Goal: Consume media (video, audio)

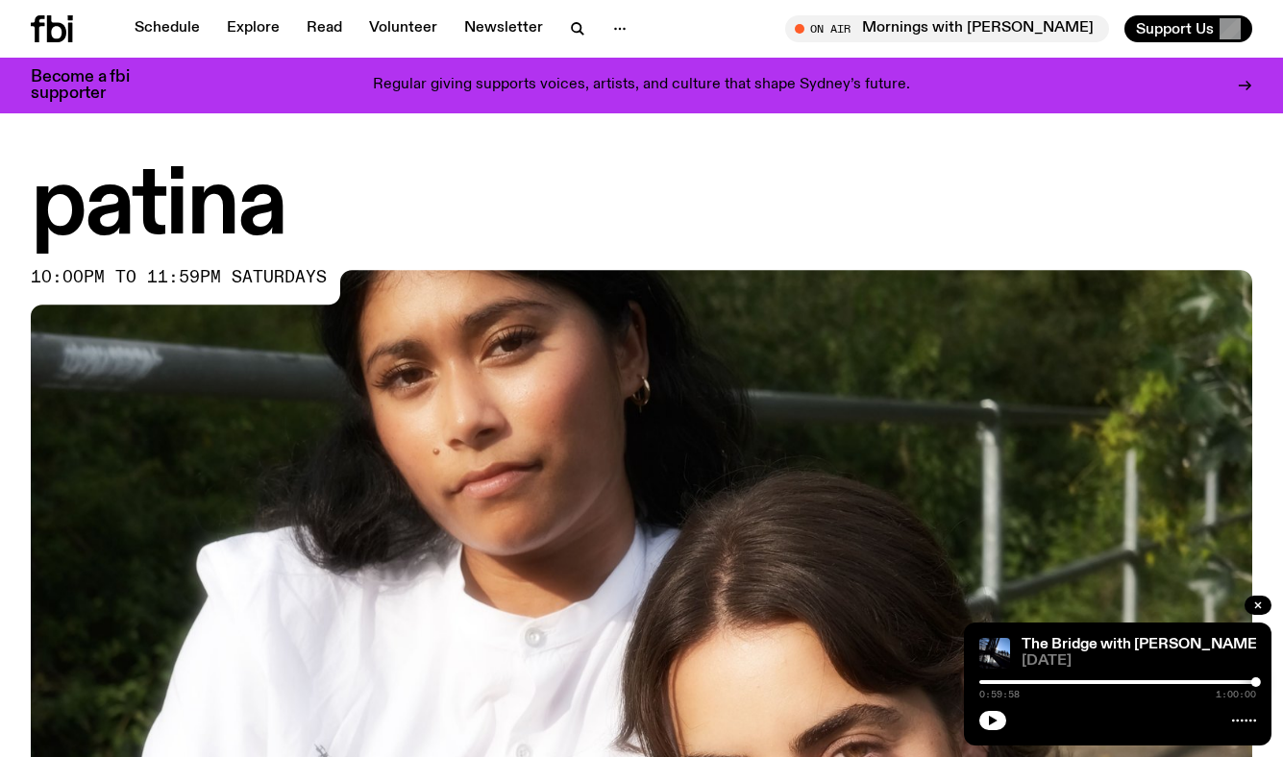
scroll to position [692, 0]
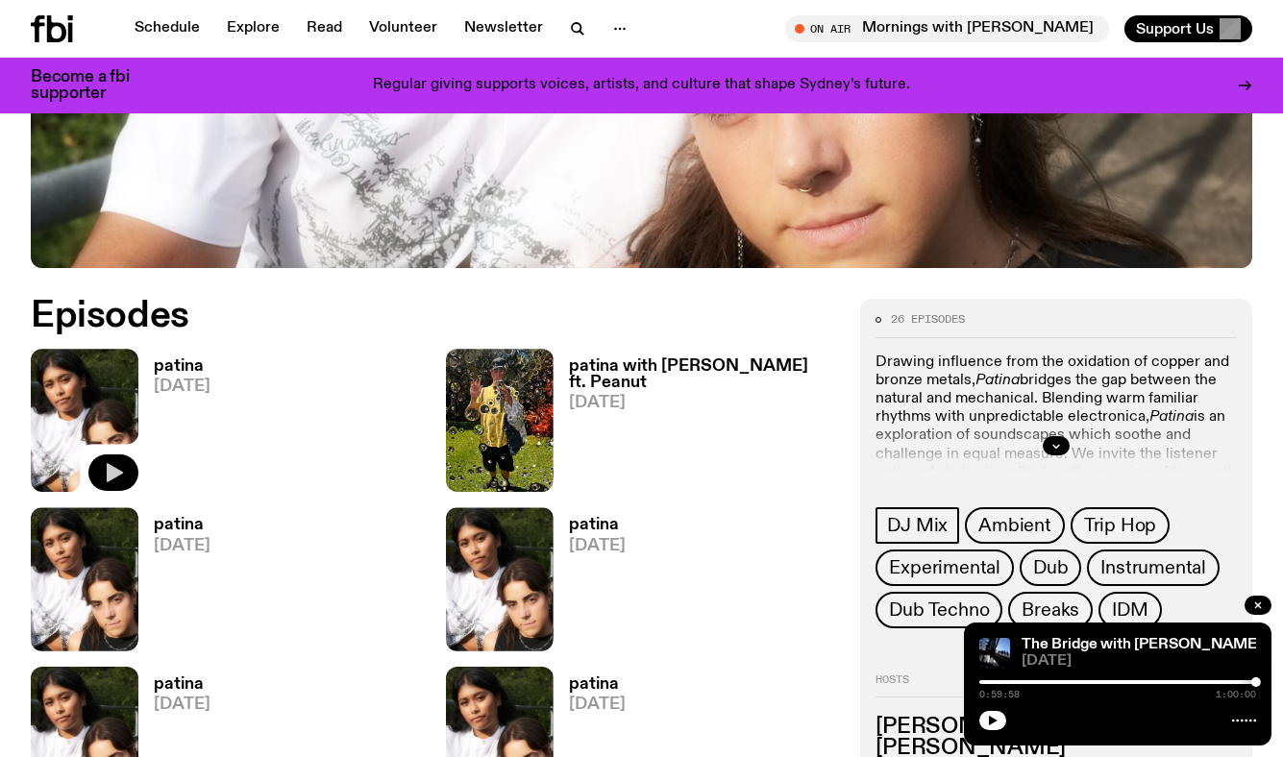
click at [121, 478] on icon "button" at bounding box center [113, 472] width 23 height 23
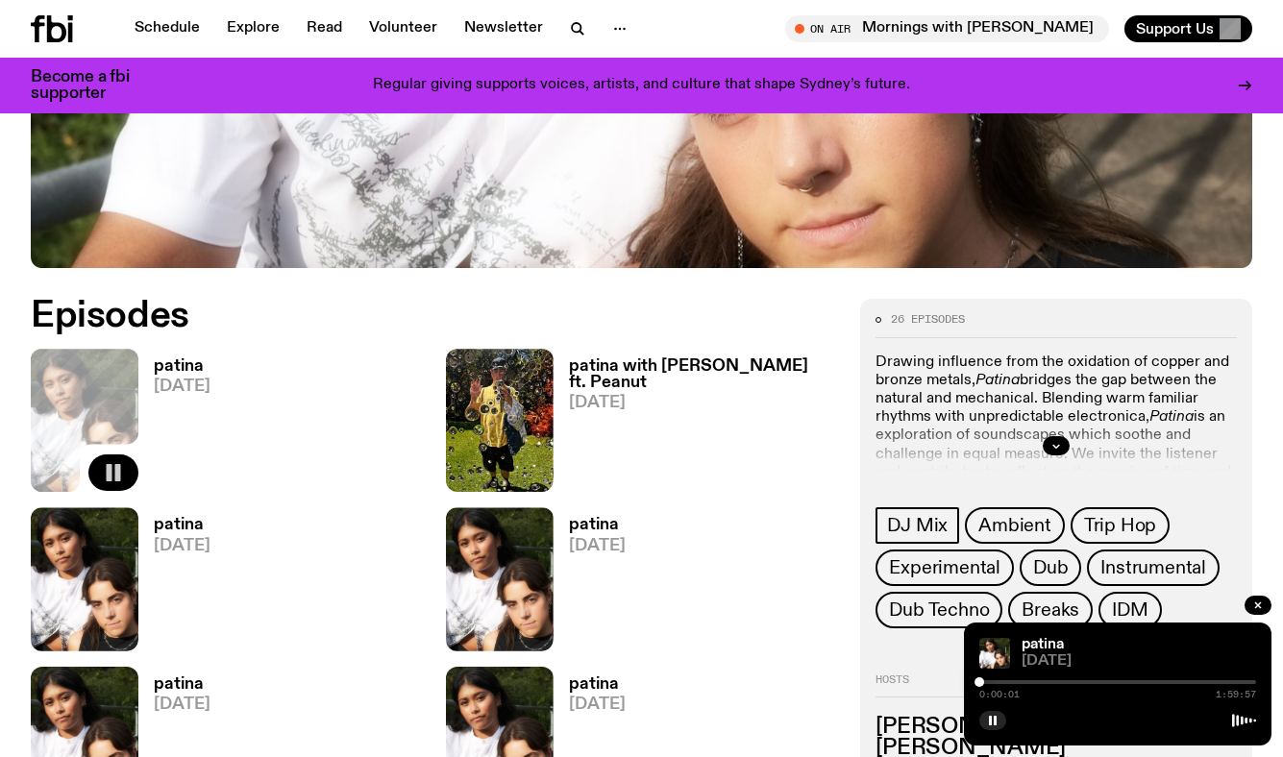
click at [1040, 682] on div at bounding box center [1117, 682] width 277 height 4
click at [1092, 678] on div "0:26:16 1:59:57" at bounding box center [1117, 688] width 277 height 23
click at [1083, 683] on div at bounding box center [1117, 682] width 277 height 4
click at [1134, 682] on div at bounding box center [1117, 682] width 277 height 4
click at [1257, 608] on icon "button" at bounding box center [1258, 606] width 12 height 12
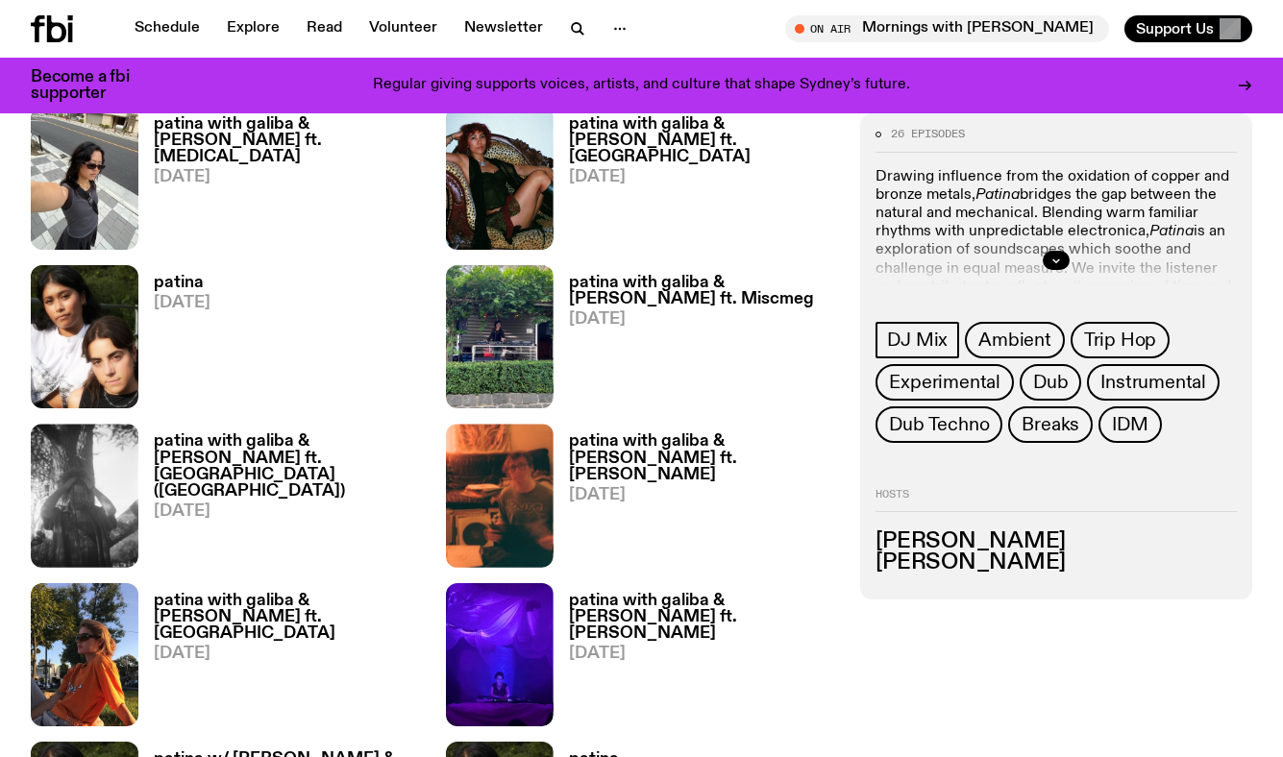
scroll to position [1739, 0]
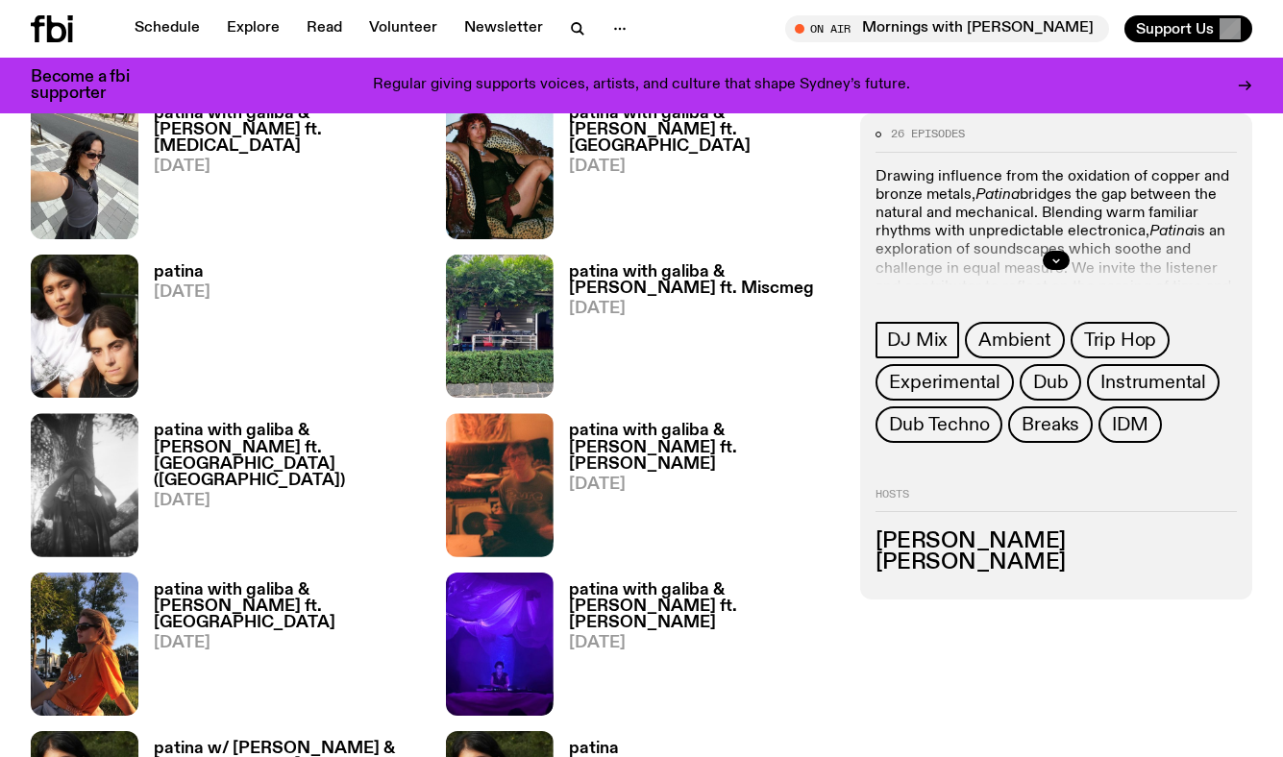
click at [209, 438] on h3 "patina with galiba & [PERSON_NAME] ft. [GEOGRAPHIC_DATA] ([GEOGRAPHIC_DATA])" at bounding box center [288, 455] width 269 height 65
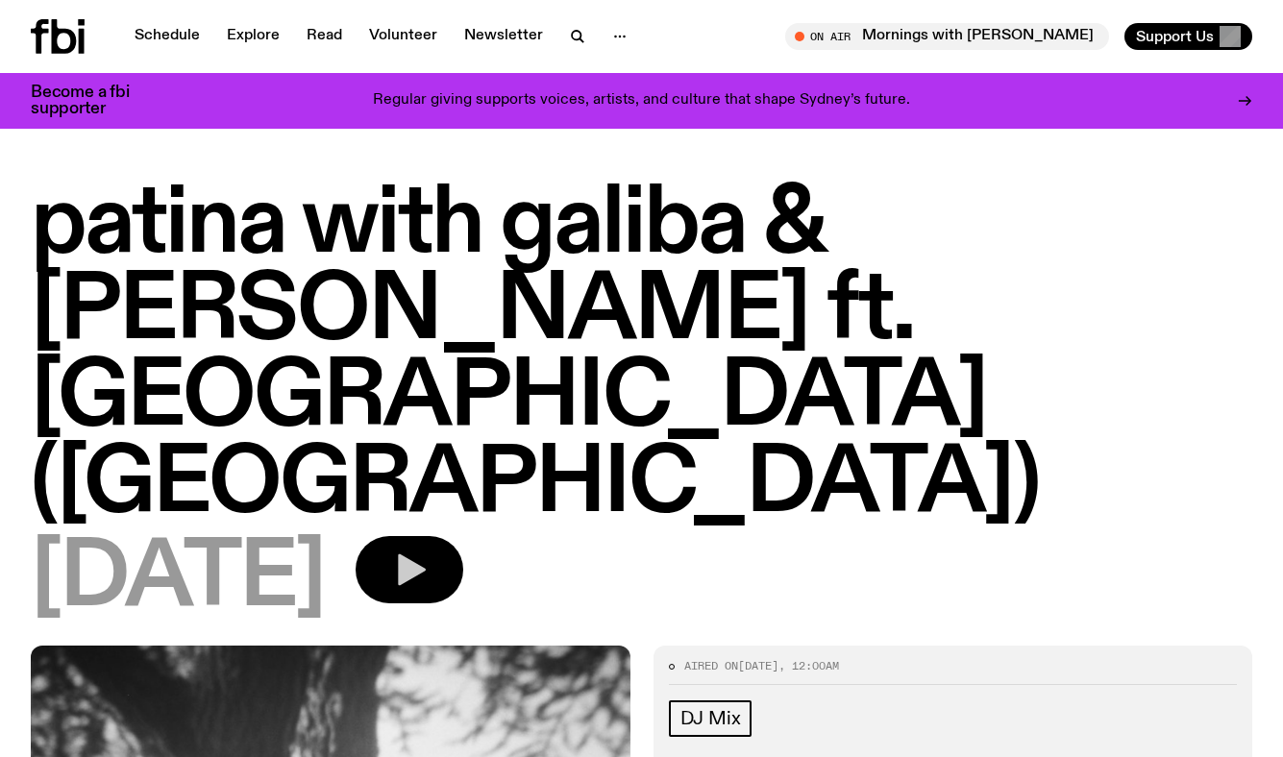
click at [429, 551] on icon "button" at bounding box center [409, 570] width 38 height 38
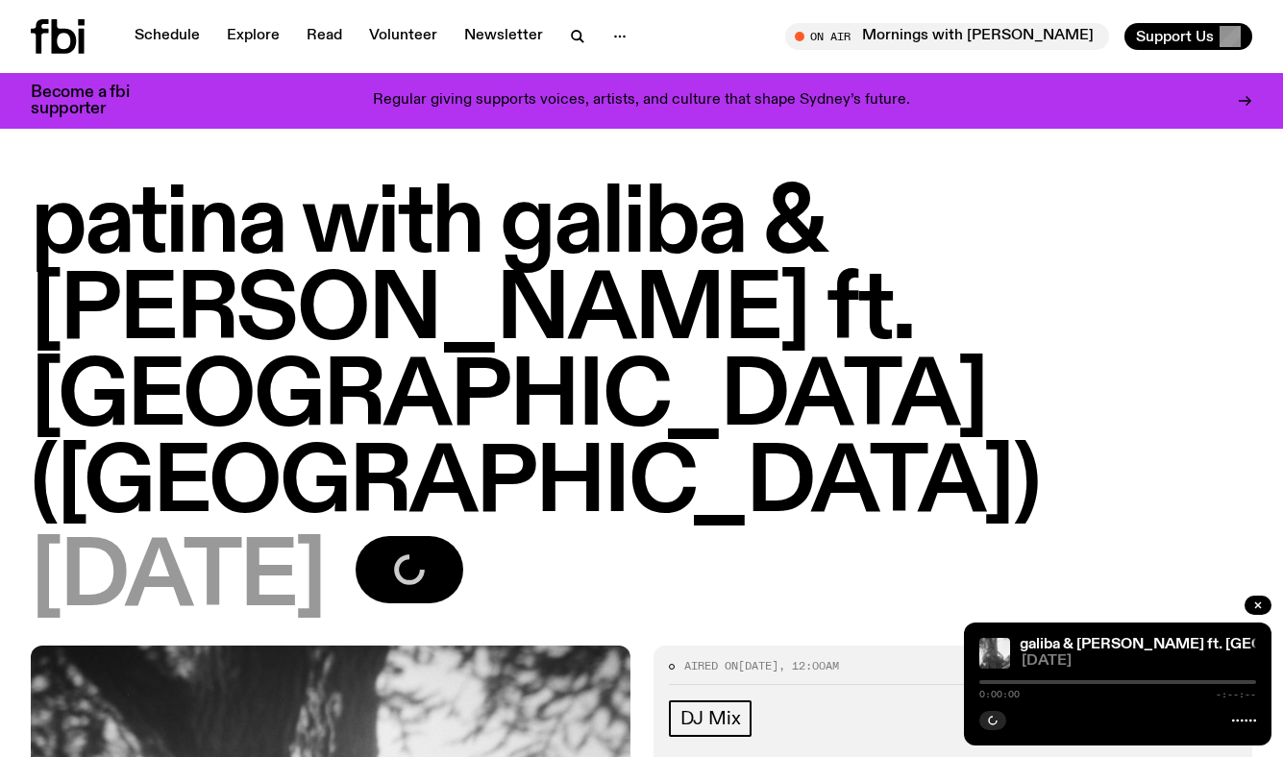
click at [1030, 683] on div at bounding box center [1117, 682] width 277 height 4
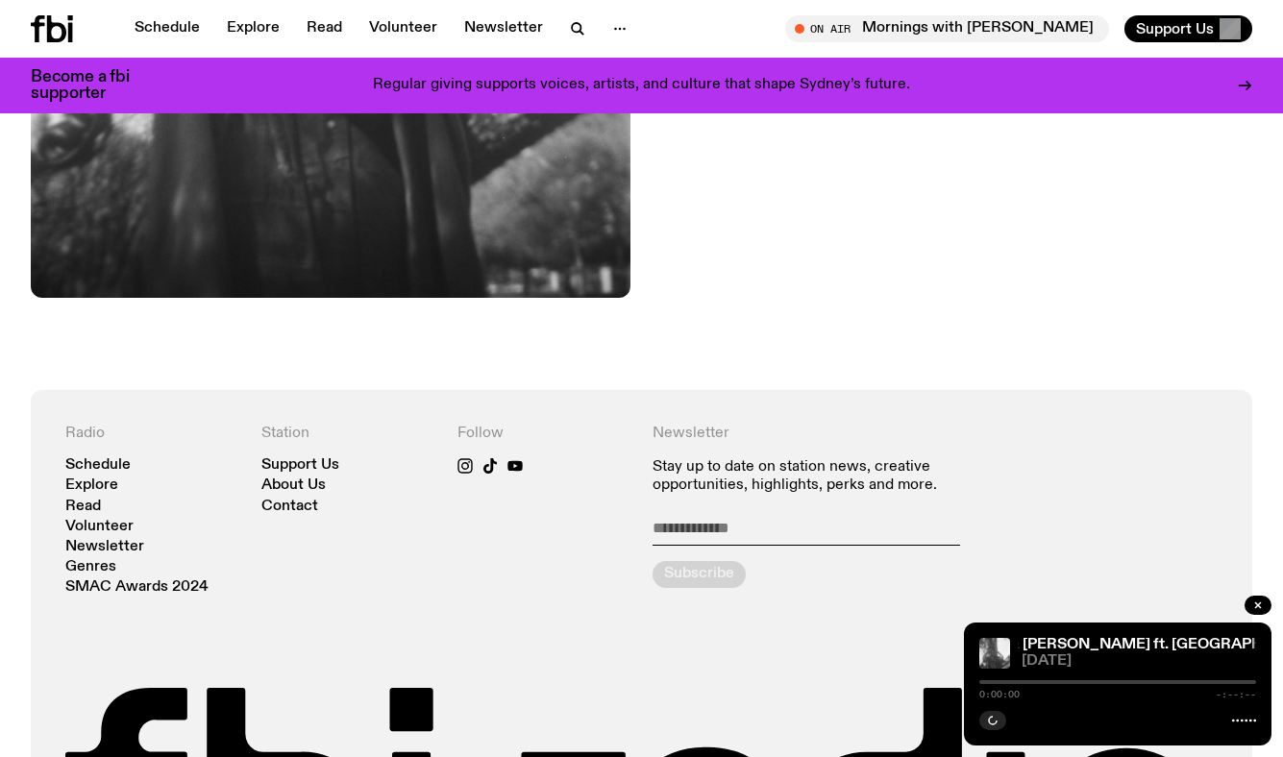
scroll to position [1137, 0]
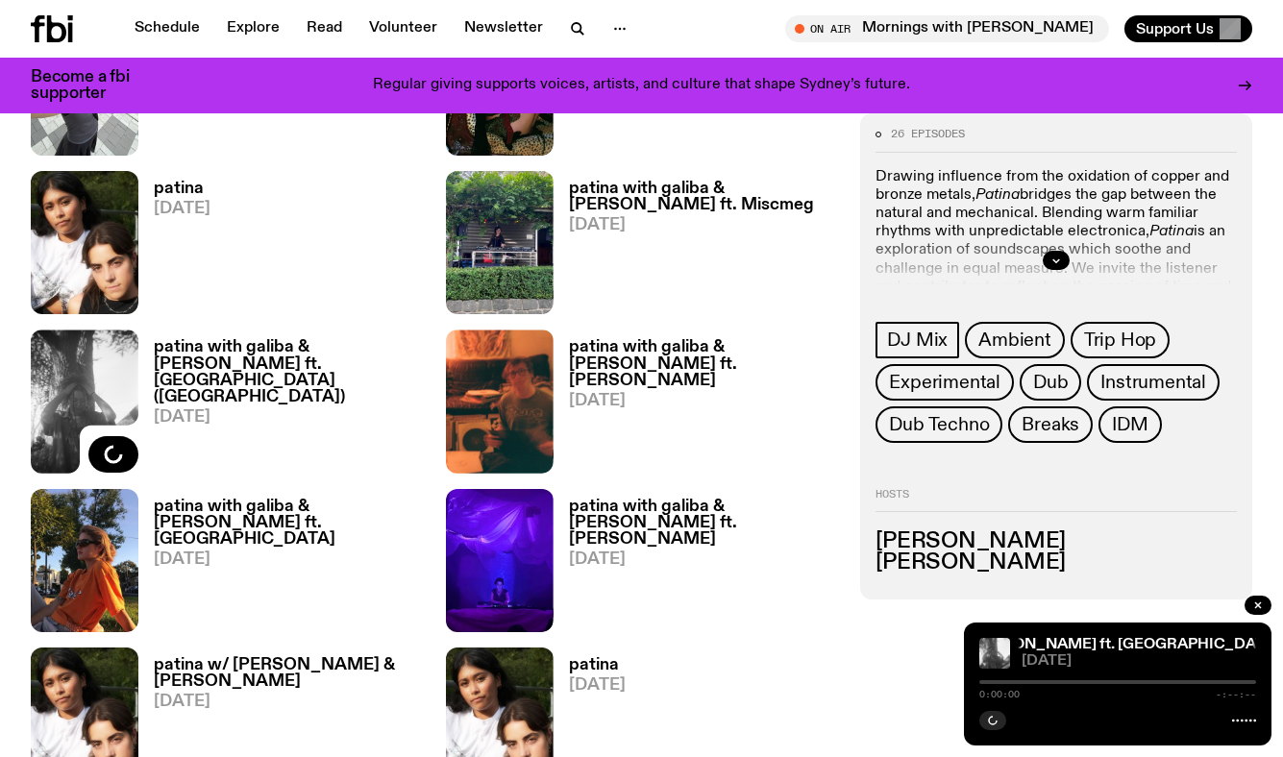
scroll to position [1841, 0]
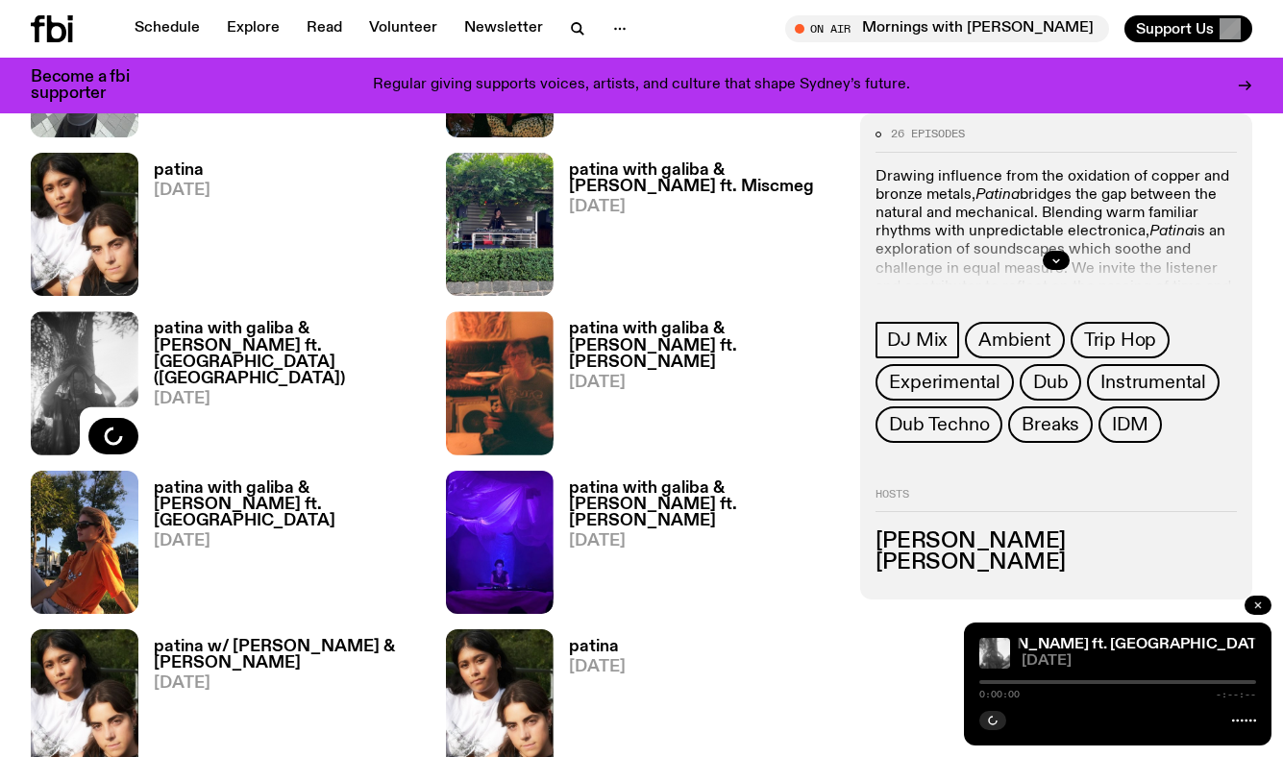
click at [1264, 605] on button "button" at bounding box center [1257, 605] width 27 height 19
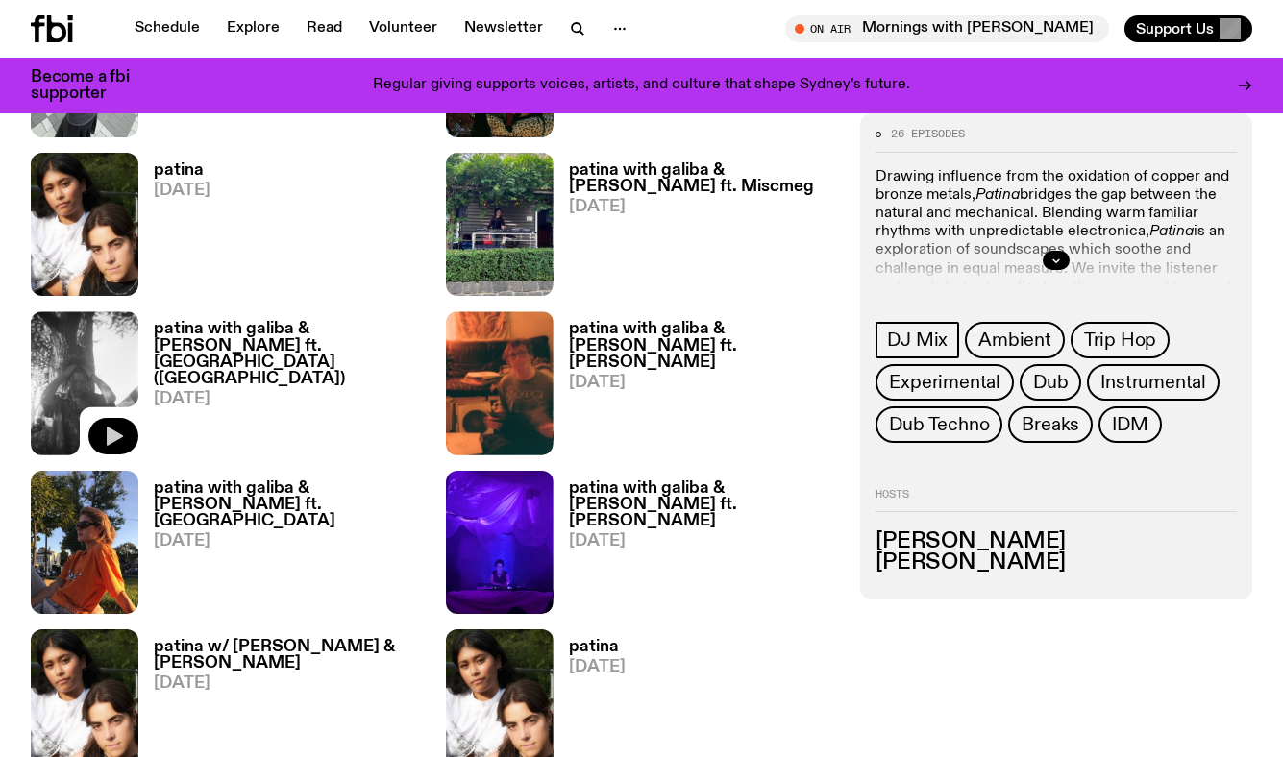
click at [110, 439] on icon "button" at bounding box center [115, 436] width 16 height 19
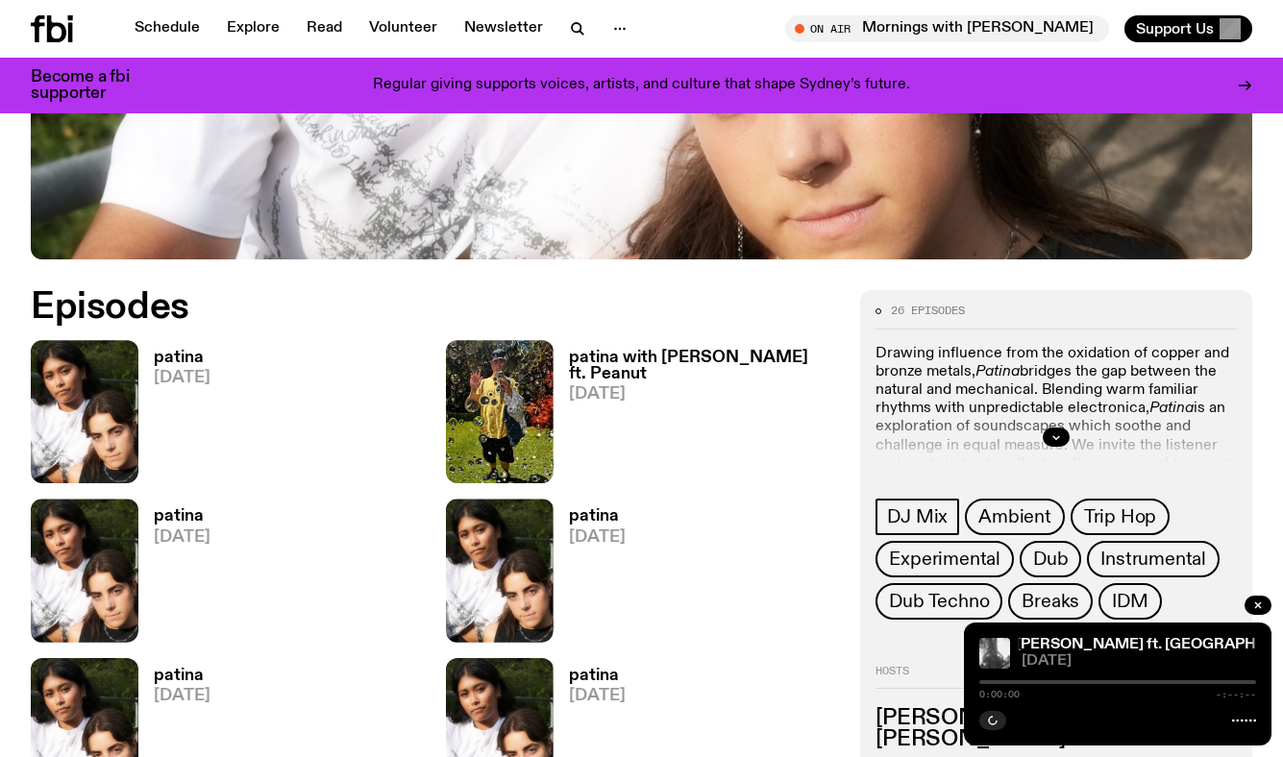
scroll to position [698, 0]
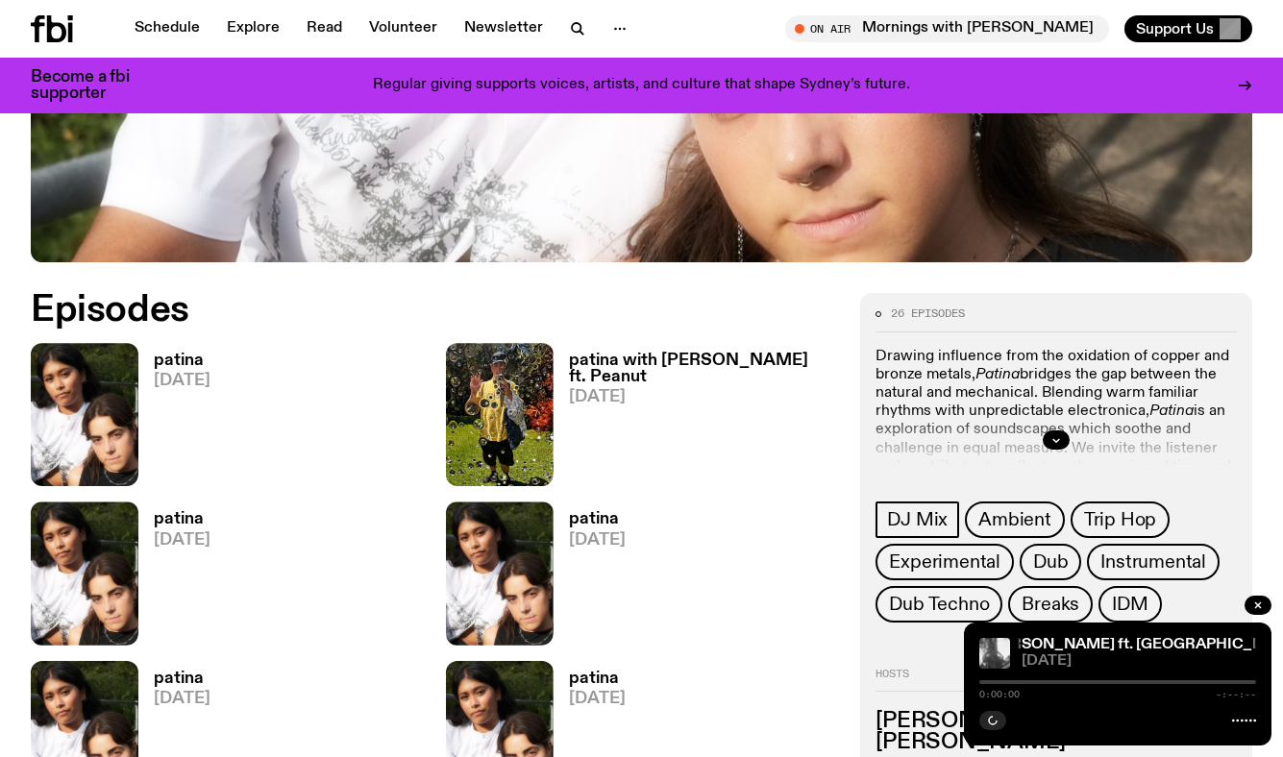
click at [1007, 680] on div at bounding box center [1117, 682] width 277 height 4
click at [992, 681] on div at bounding box center [1117, 682] width 277 height 4
click at [529, 468] on icon "button" at bounding box center [530, 467] width 16 height 19
click at [112, 466] on icon "button" at bounding box center [115, 467] width 16 height 19
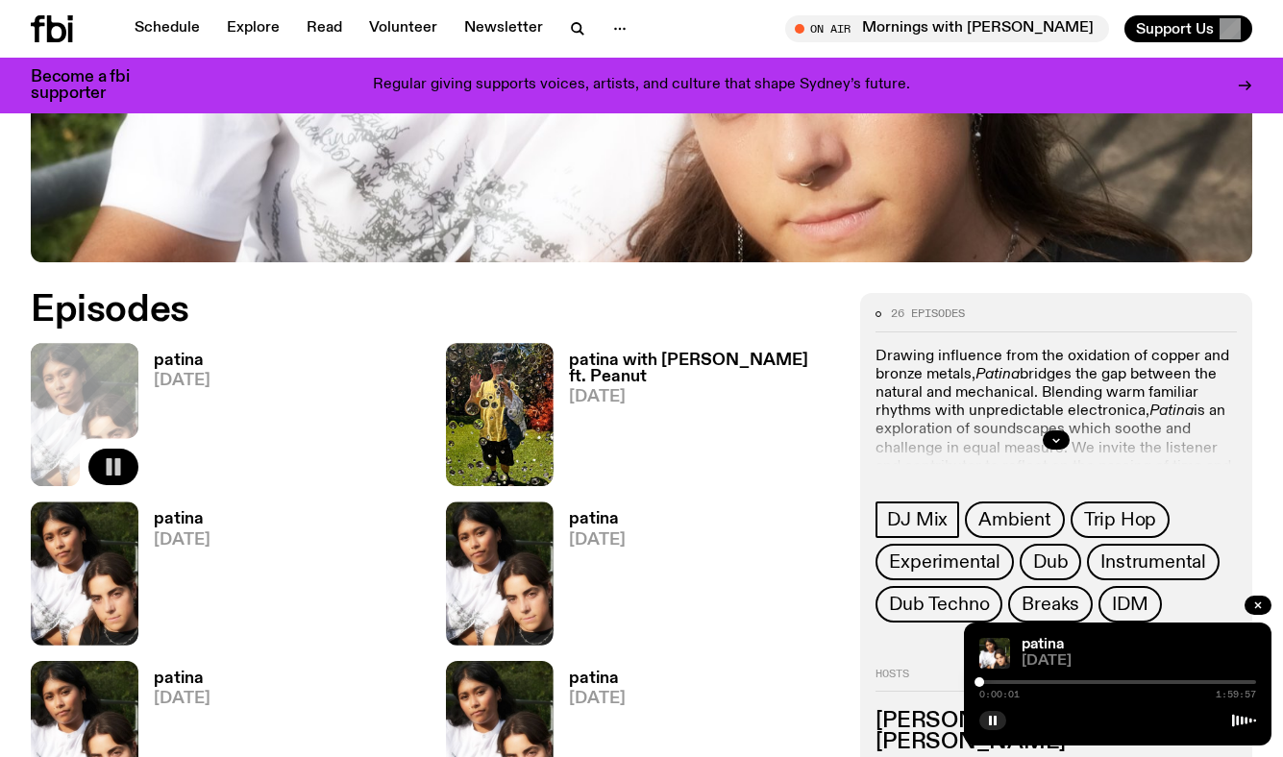
click at [115, 465] on rect "button" at bounding box center [118, 466] width 6 height 17
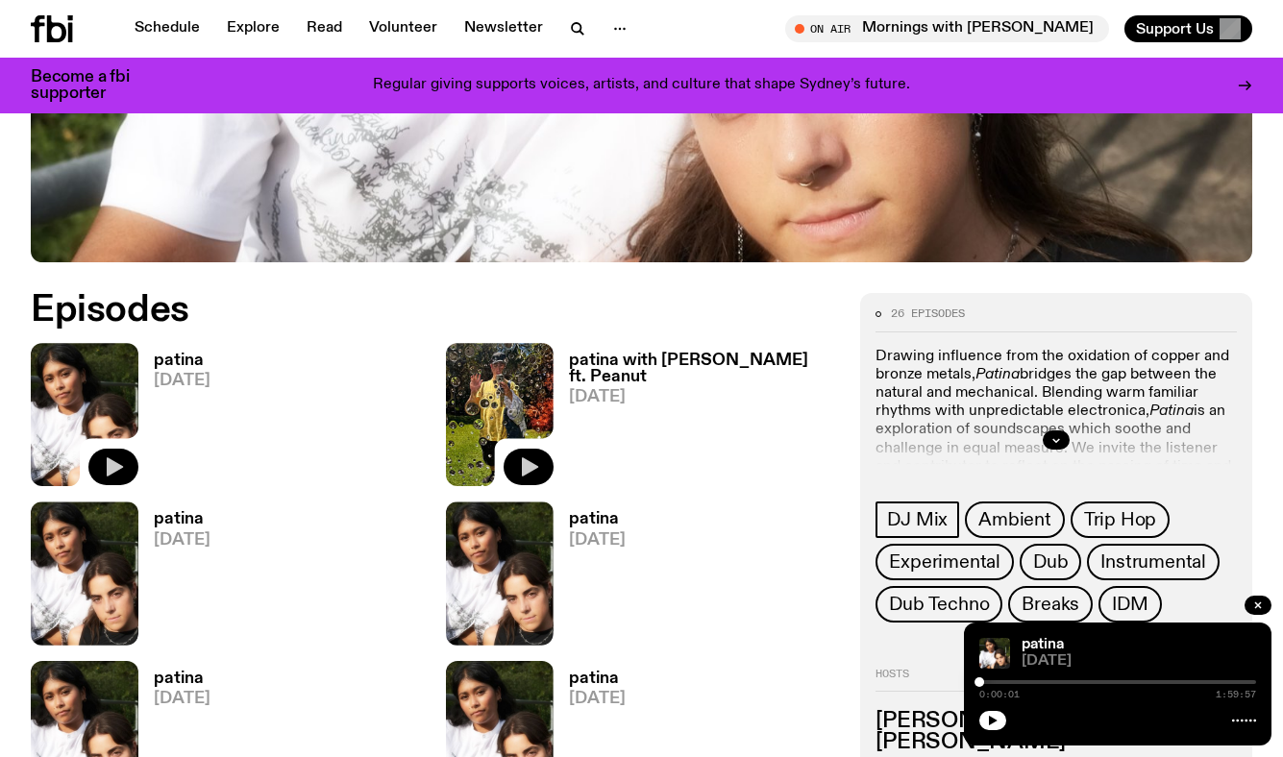
click at [524, 465] on icon "button" at bounding box center [530, 467] width 16 height 19
click at [1049, 436] on button "button" at bounding box center [1056, 440] width 27 height 19
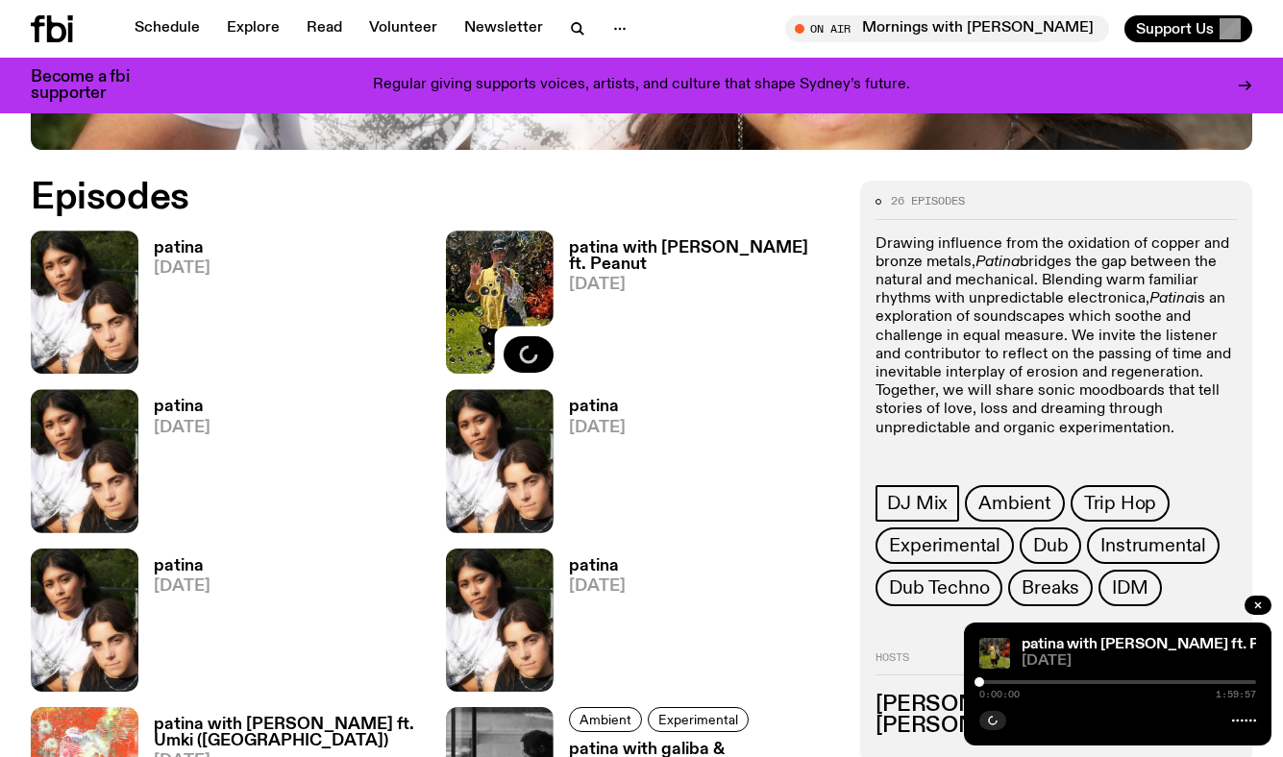
scroll to position [829, 0]
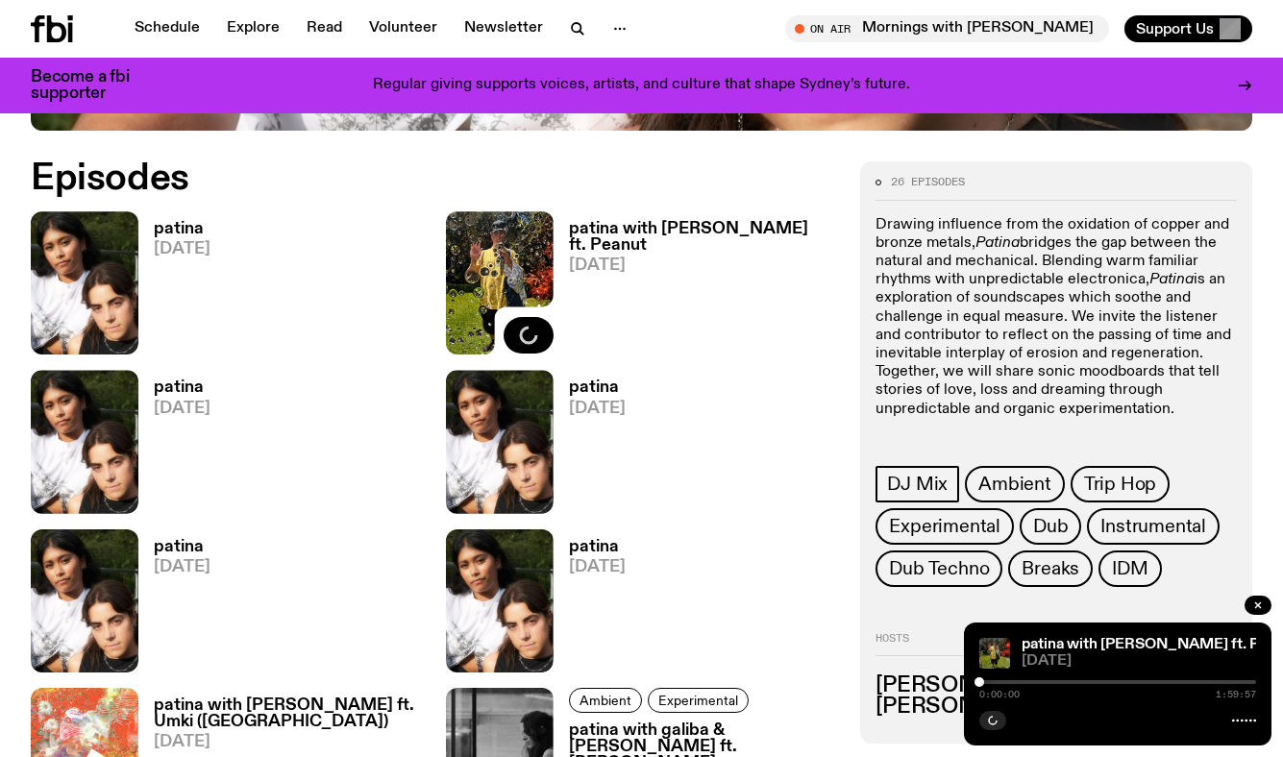
click at [993, 682] on div at bounding box center [1117, 682] width 277 height 4
click at [183, 28] on link "Schedule" at bounding box center [167, 28] width 88 height 27
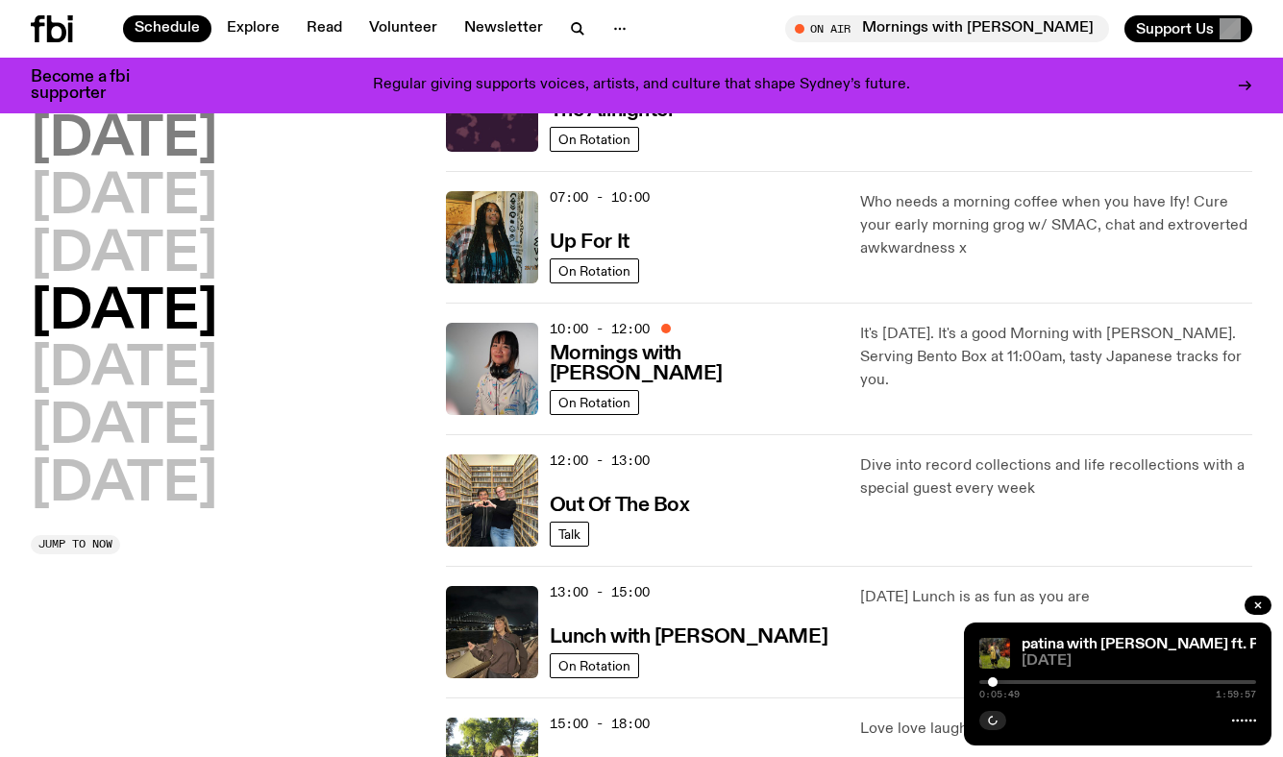
click at [86, 140] on h2 "[DATE]" at bounding box center [124, 140] width 186 height 54
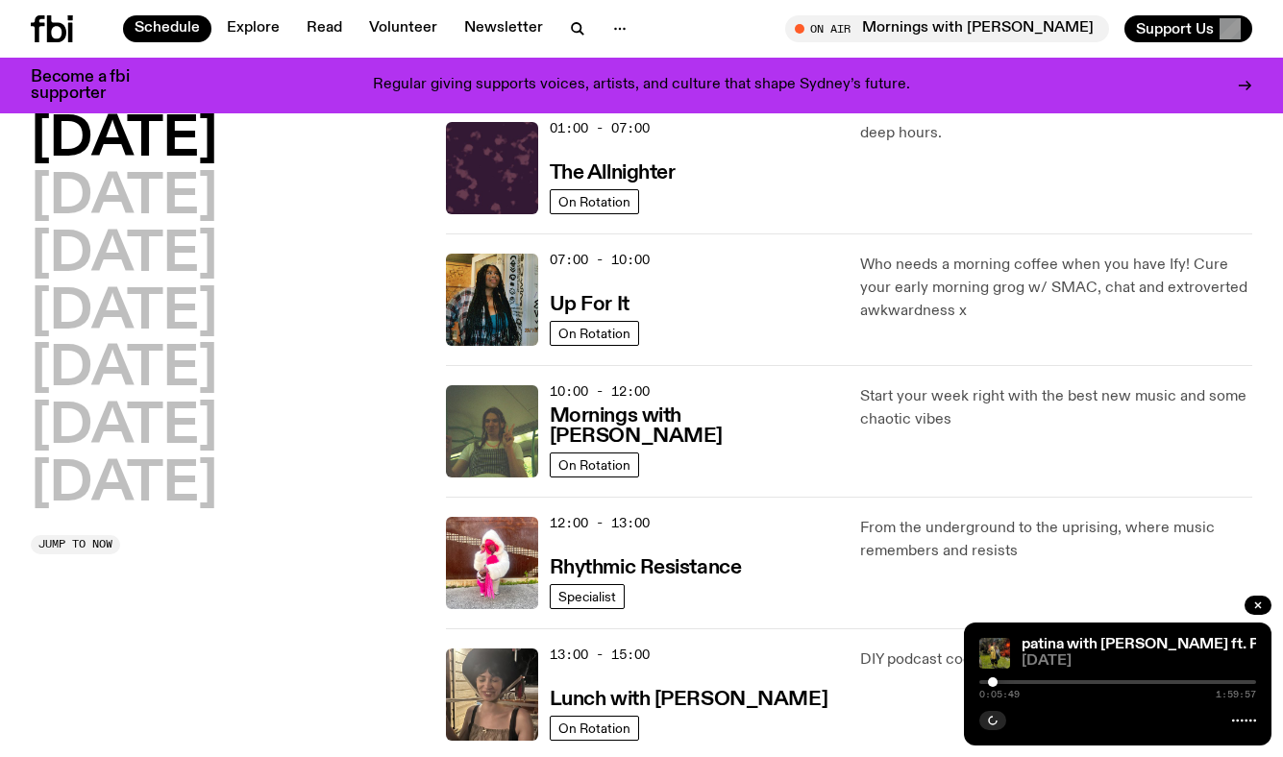
scroll to position [54, 0]
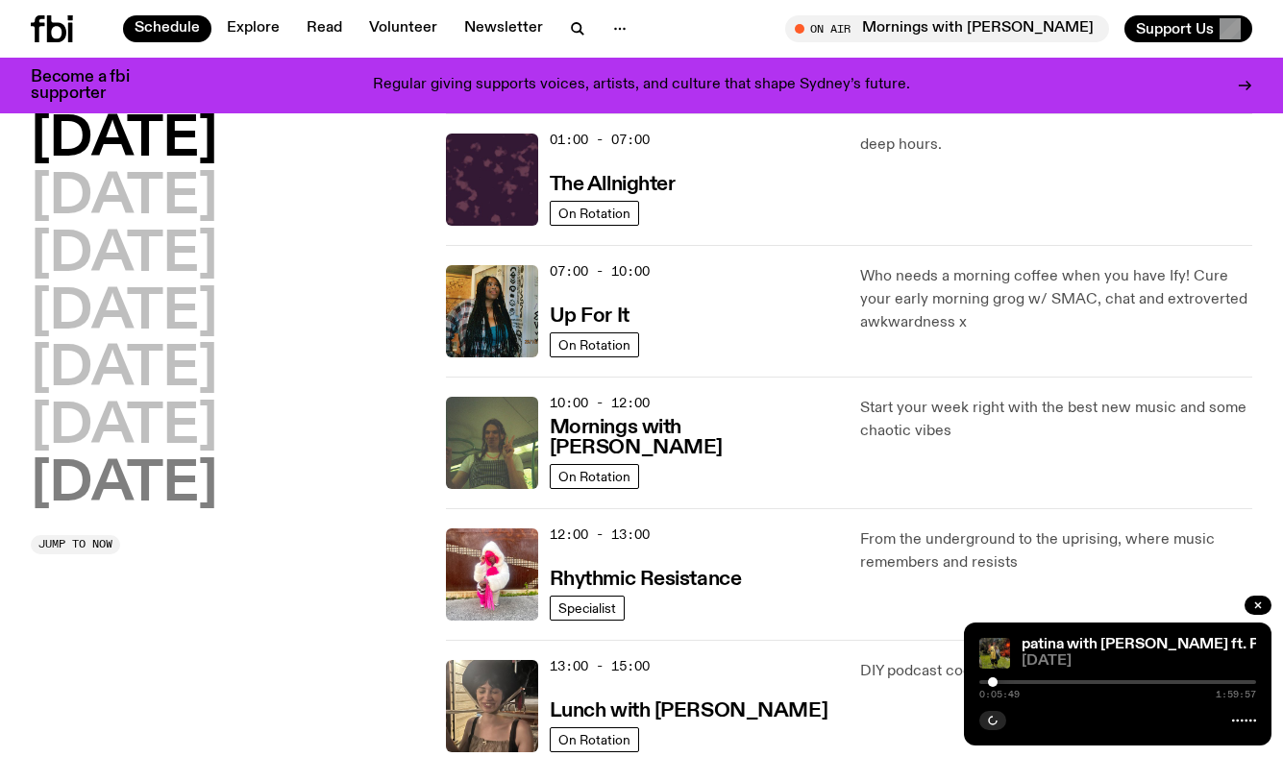
click at [128, 480] on h2 "[DATE]" at bounding box center [124, 485] width 186 height 54
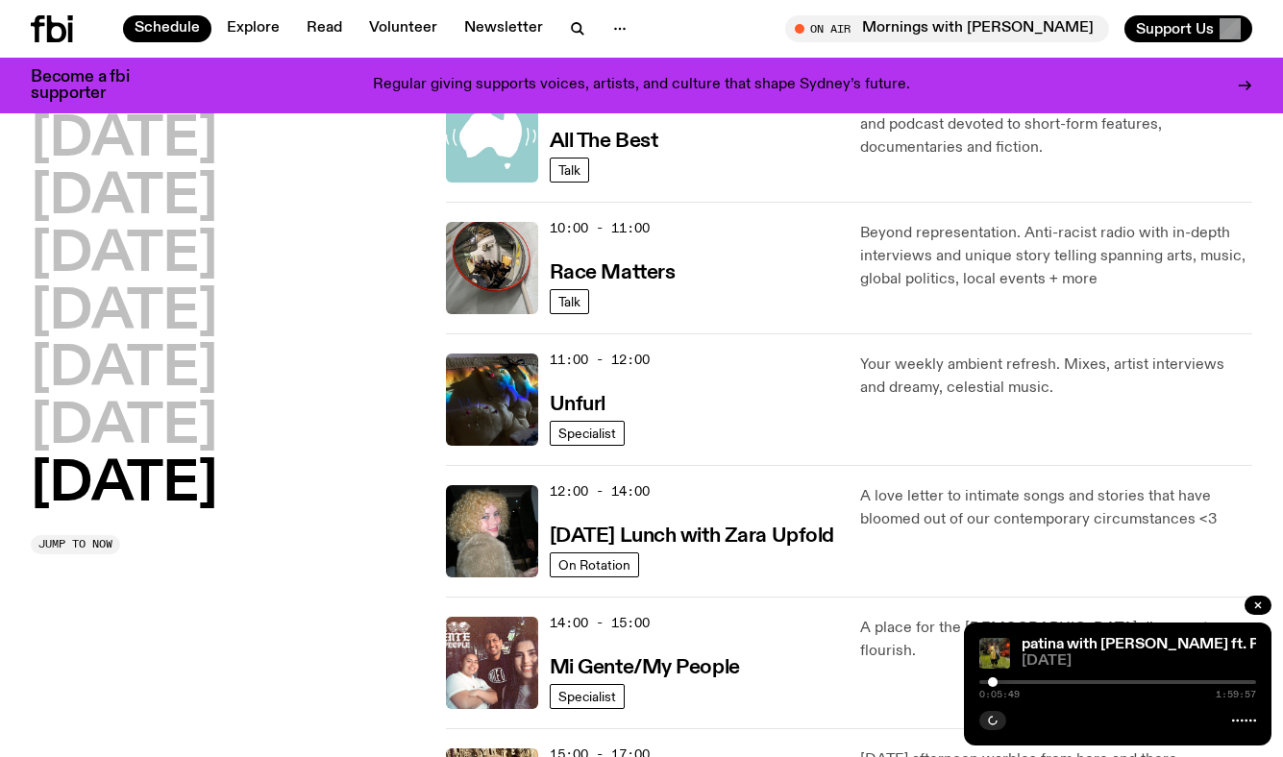
scroll to position [495, 0]
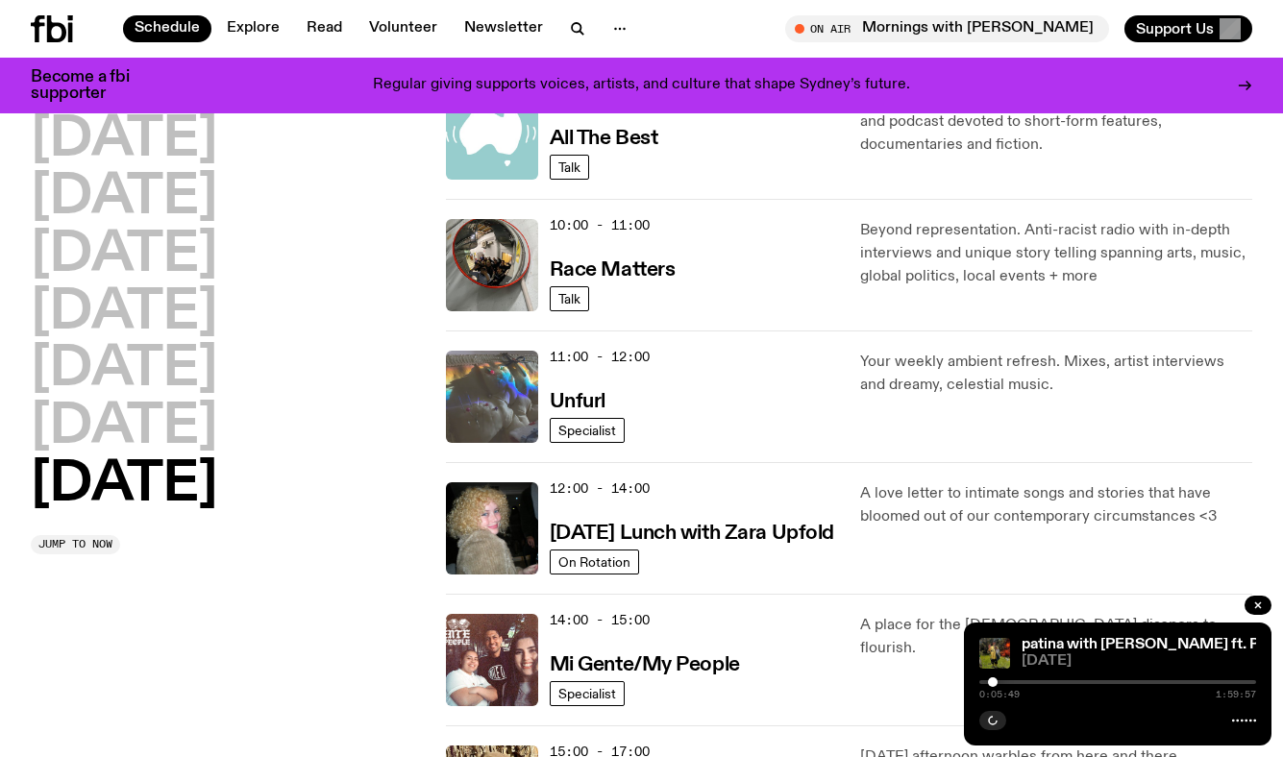
click at [477, 401] on img at bounding box center [492, 397] width 92 height 92
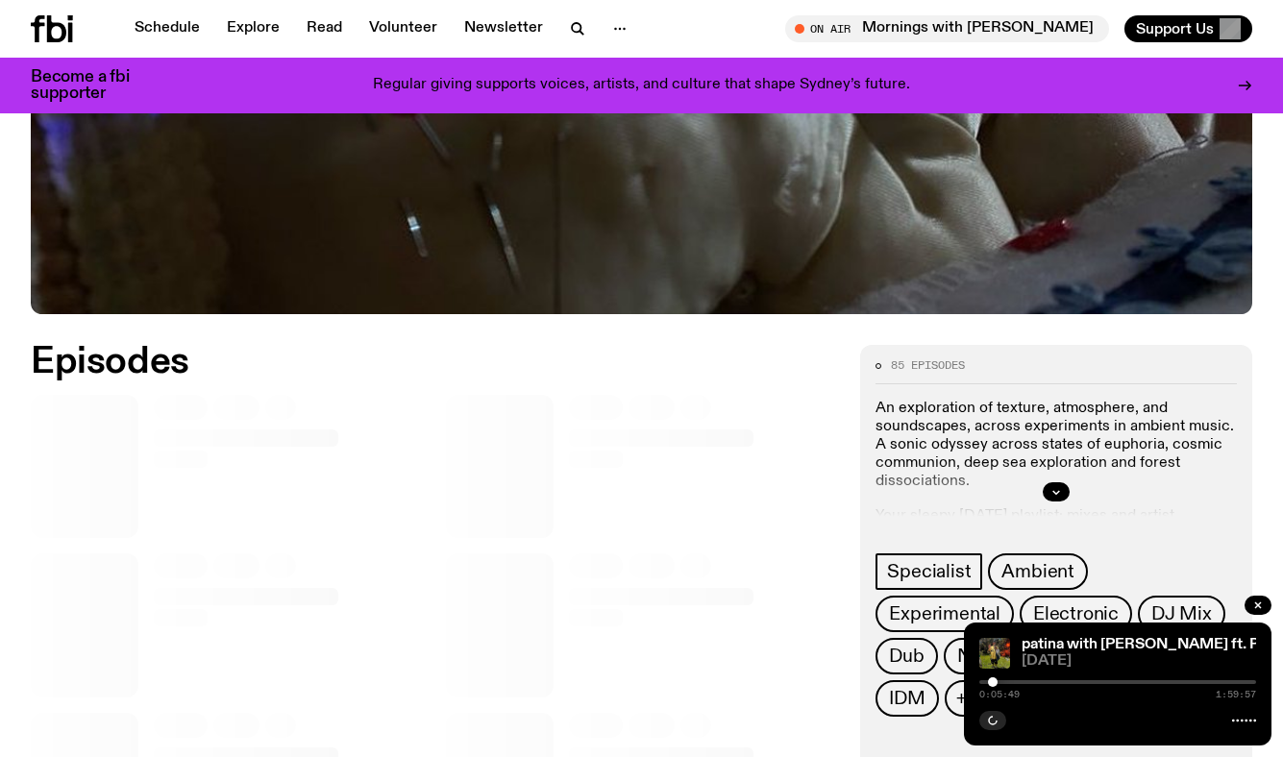
scroll to position [699, 0]
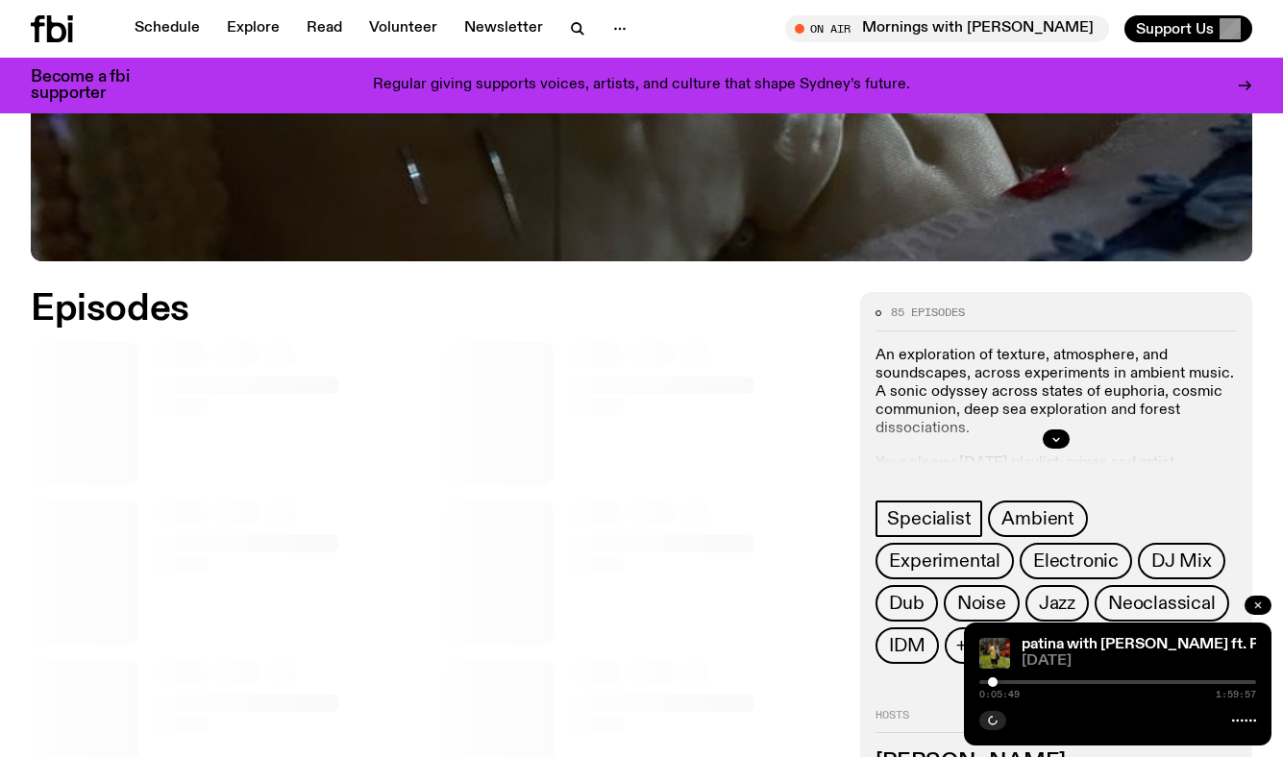
click at [1253, 603] on icon "button" at bounding box center [1258, 606] width 12 height 12
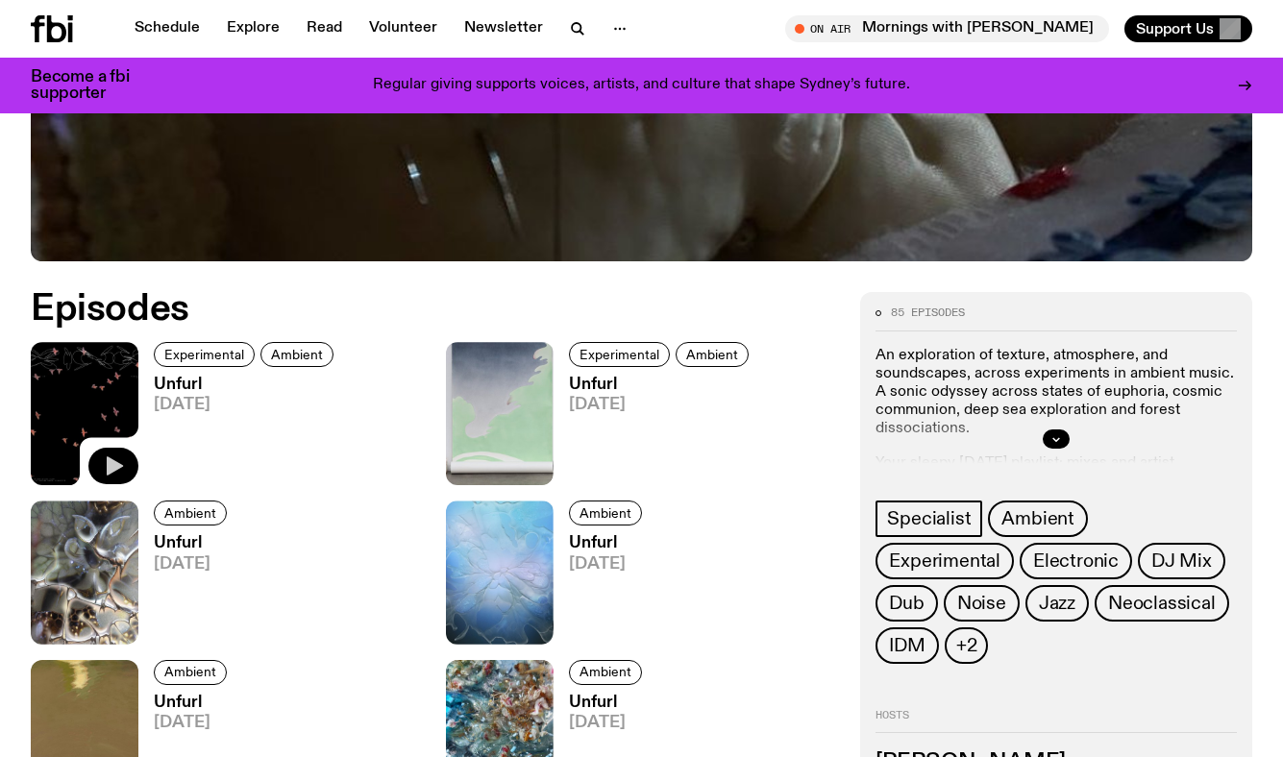
click at [109, 462] on icon "button" at bounding box center [115, 466] width 16 height 19
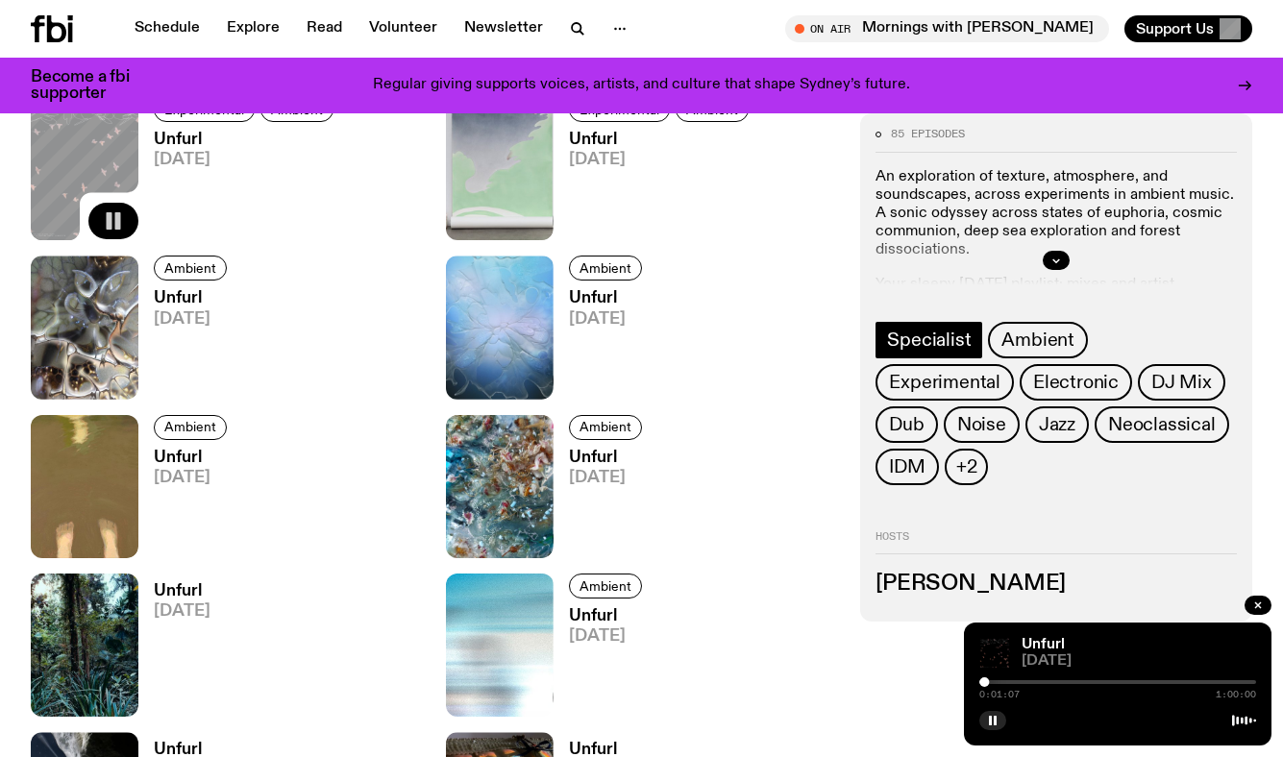
scroll to position [947, 0]
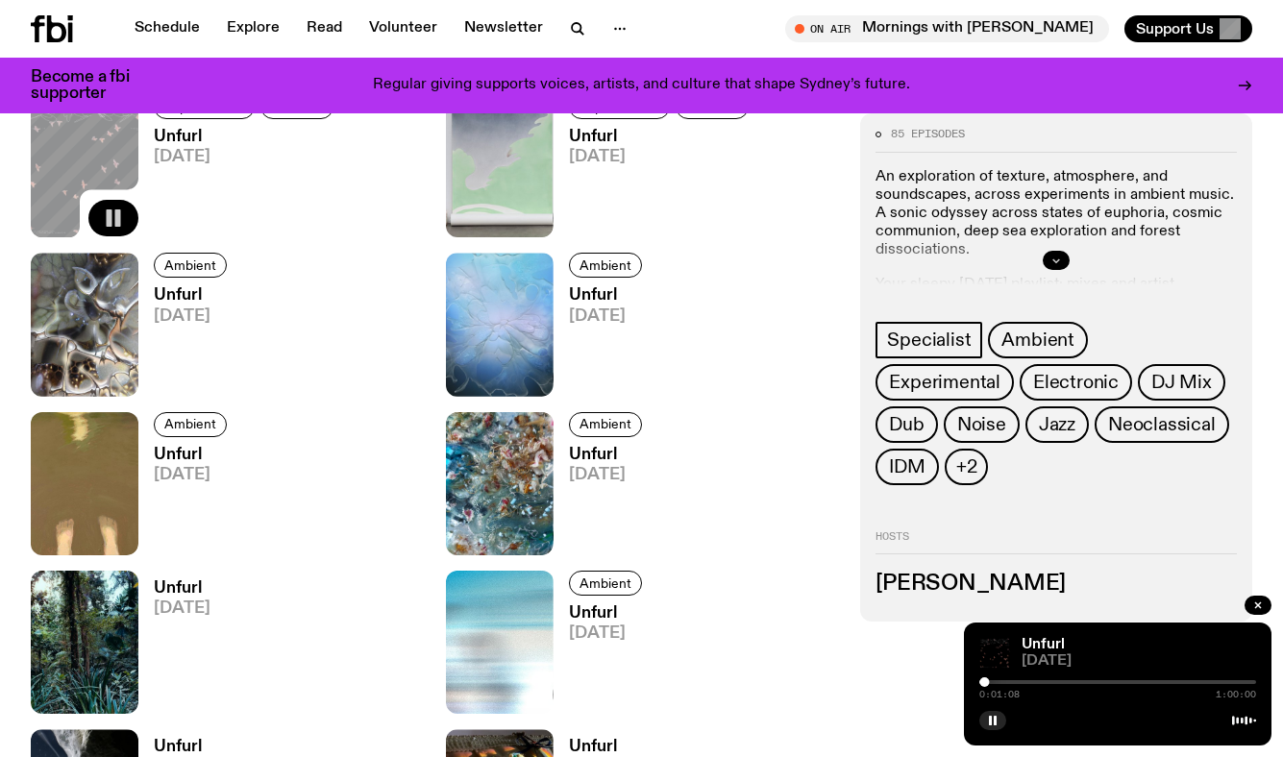
click at [1057, 255] on icon "button" at bounding box center [1056, 261] width 12 height 12
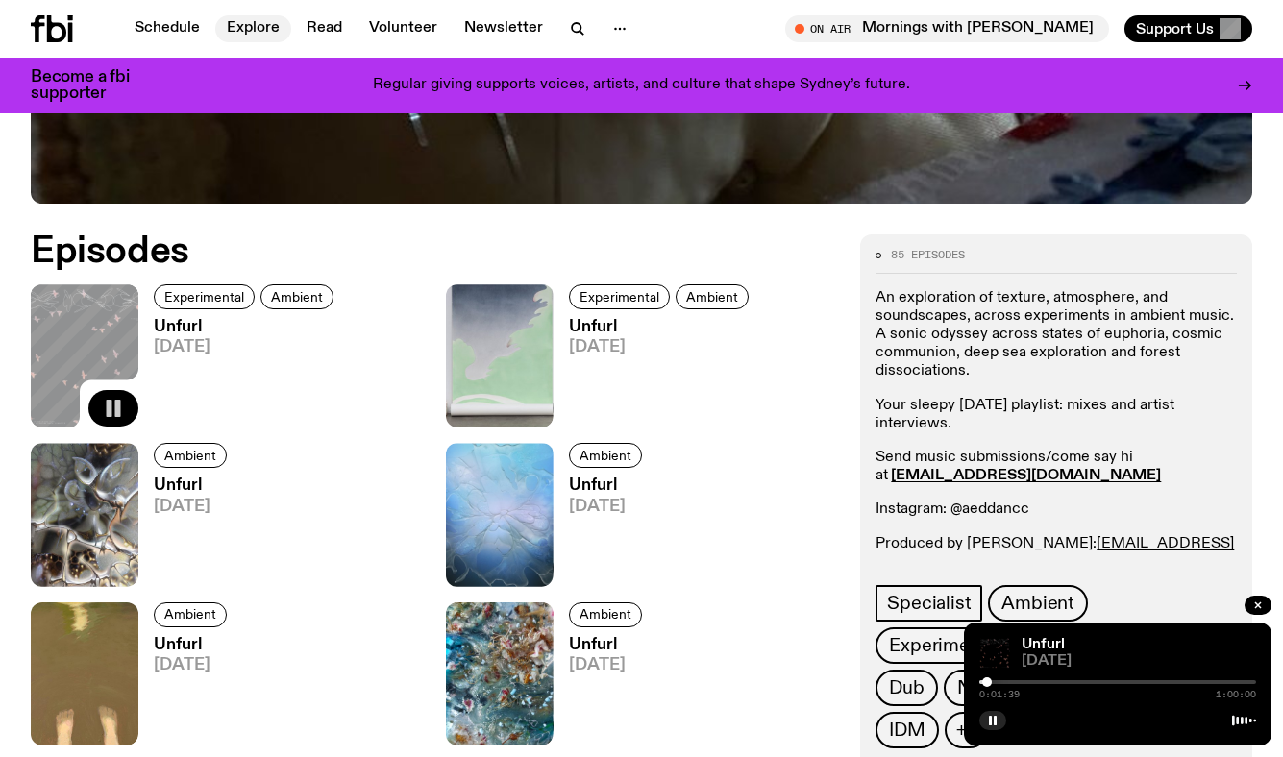
scroll to position [57, 0]
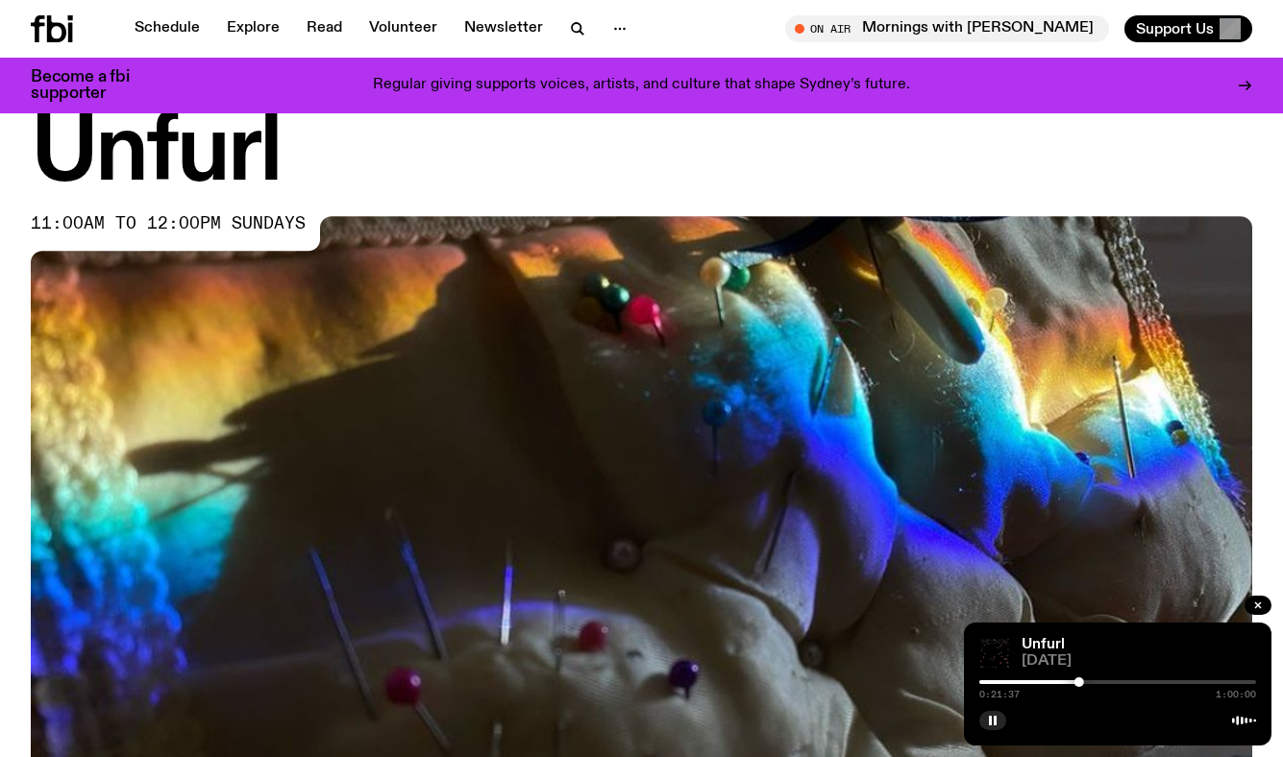
click at [1128, 684] on div "0:21:37 1:00:00" at bounding box center [1117, 688] width 277 height 23
click at [1119, 681] on div at bounding box center [1117, 682] width 277 height 4
drag, startPoint x: 1074, startPoint y: 680, endPoint x: 1127, endPoint y: 679, distance: 52.9
click at [1127, 679] on div "0:30:12 1:00:00" at bounding box center [1117, 688] width 277 height 23
click at [1177, 681] on div at bounding box center [1117, 682] width 277 height 4
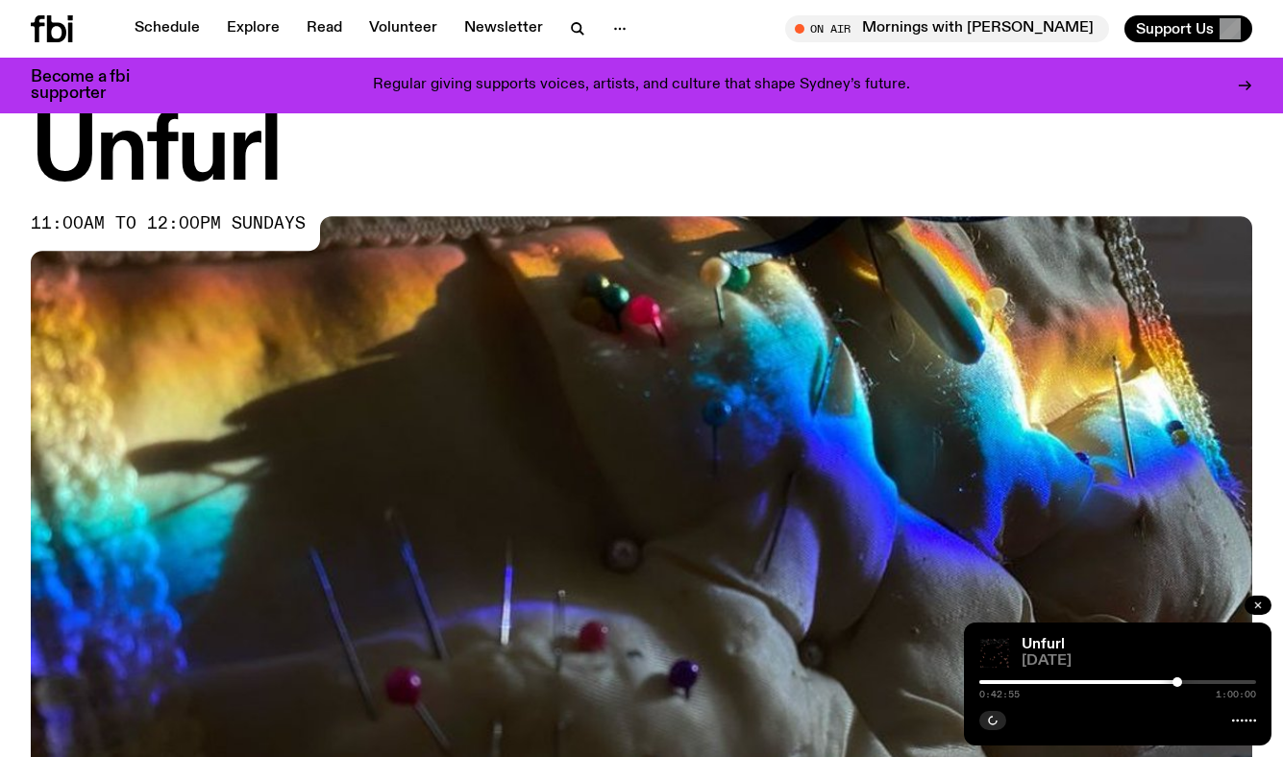
click at [1253, 605] on icon "button" at bounding box center [1258, 606] width 12 height 12
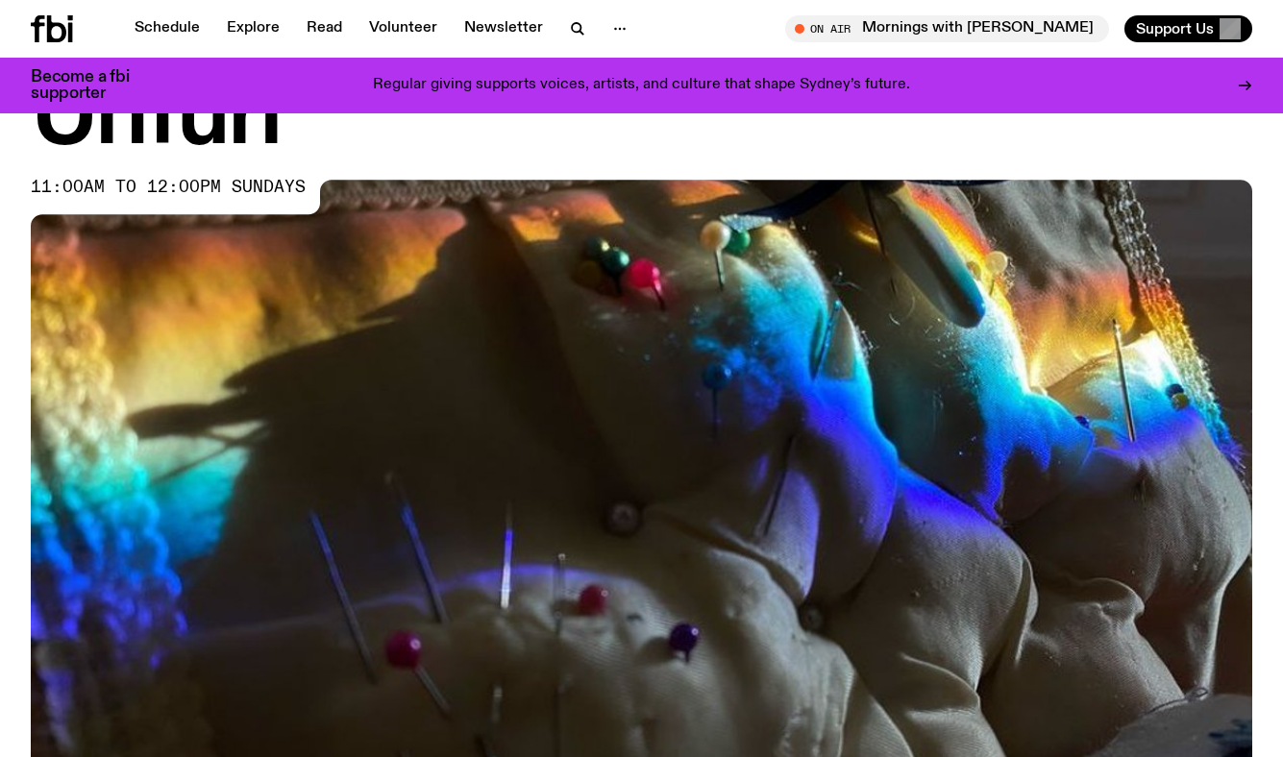
scroll to position [1138, 0]
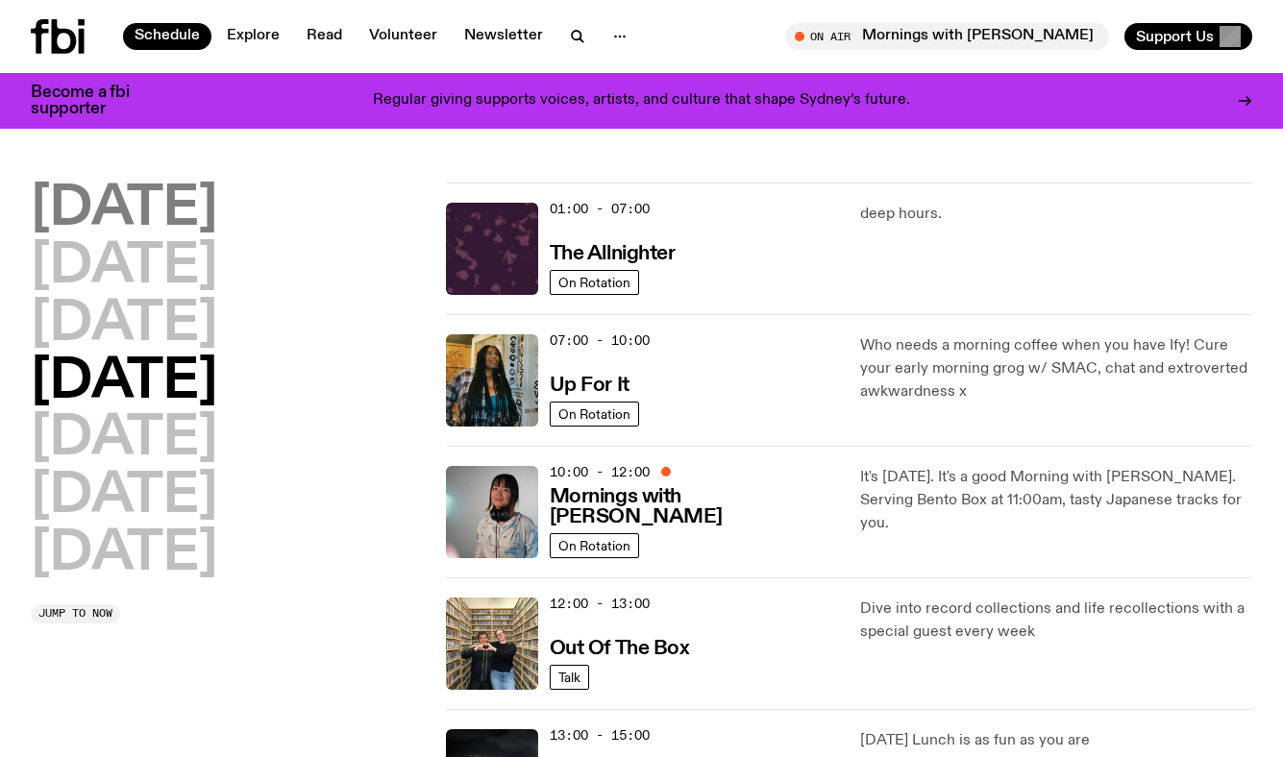
click at [132, 191] on h2 "[DATE]" at bounding box center [124, 210] width 186 height 54
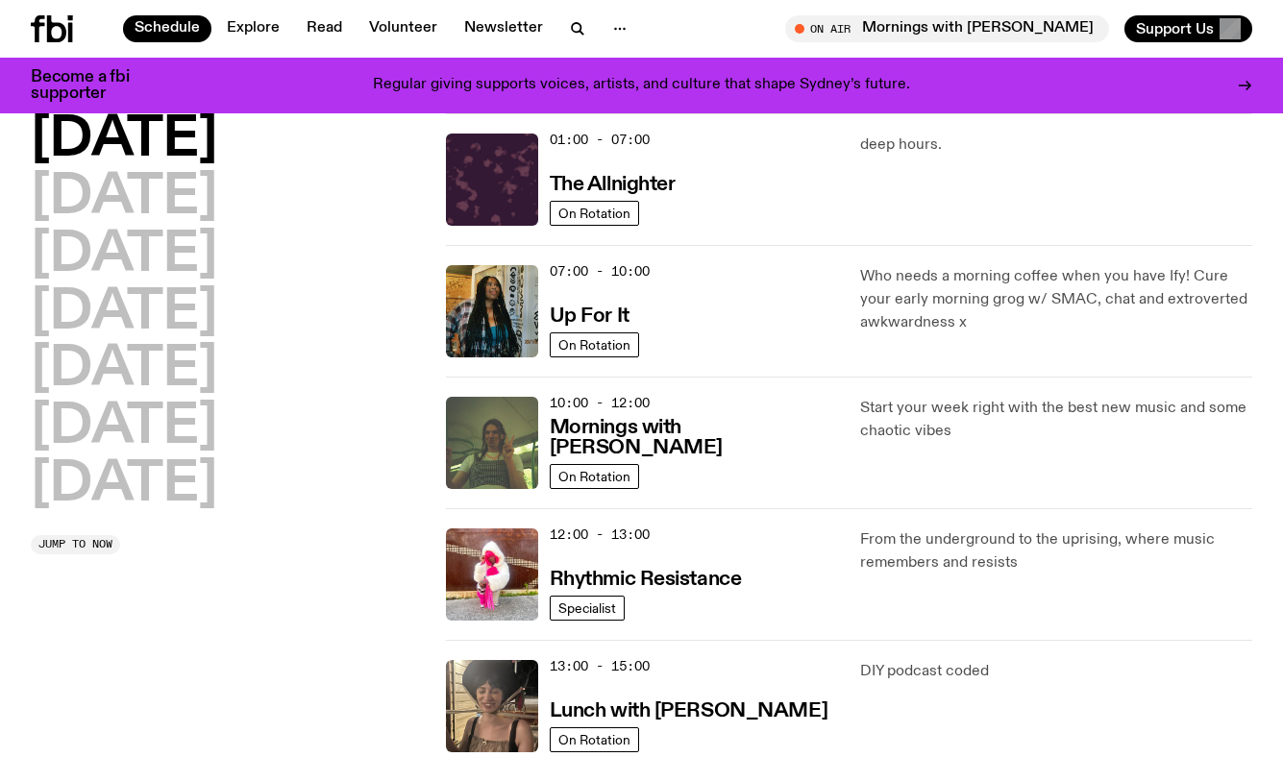
scroll to position [89, 0]
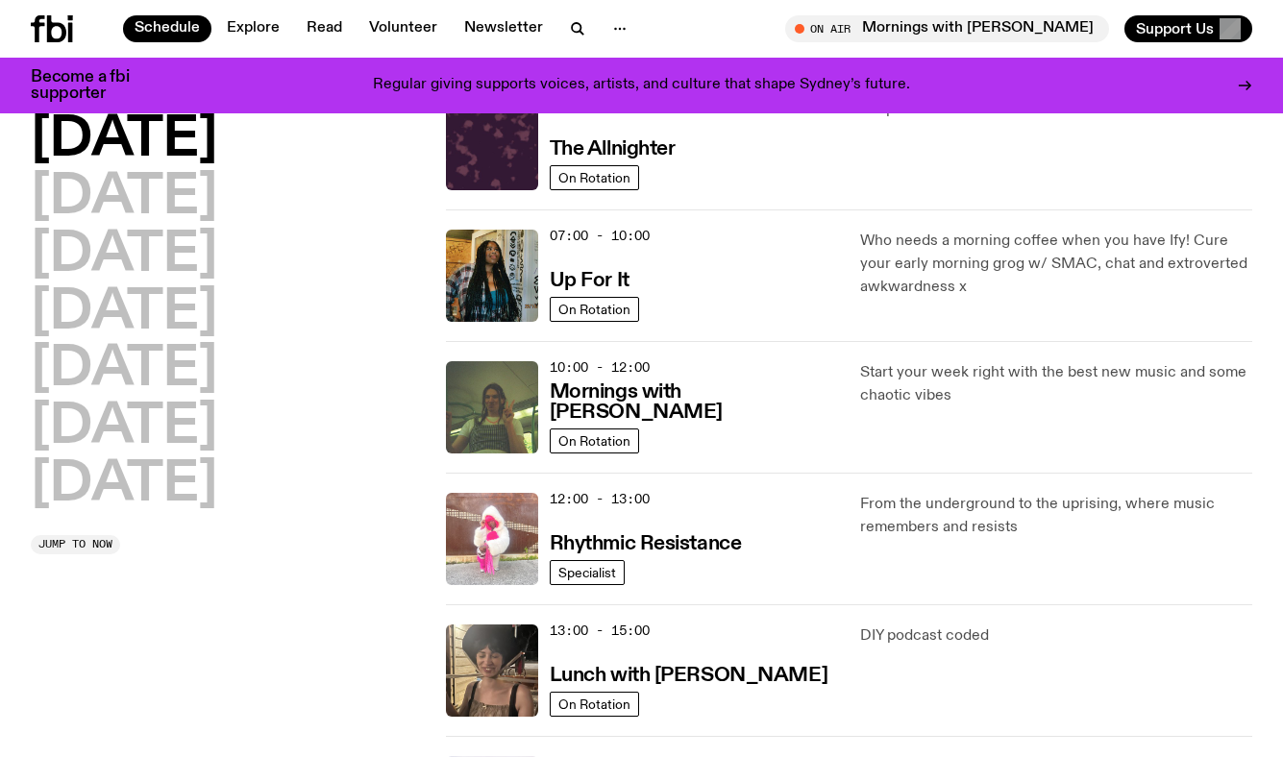
click at [489, 516] on img at bounding box center [492, 539] width 92 height 92
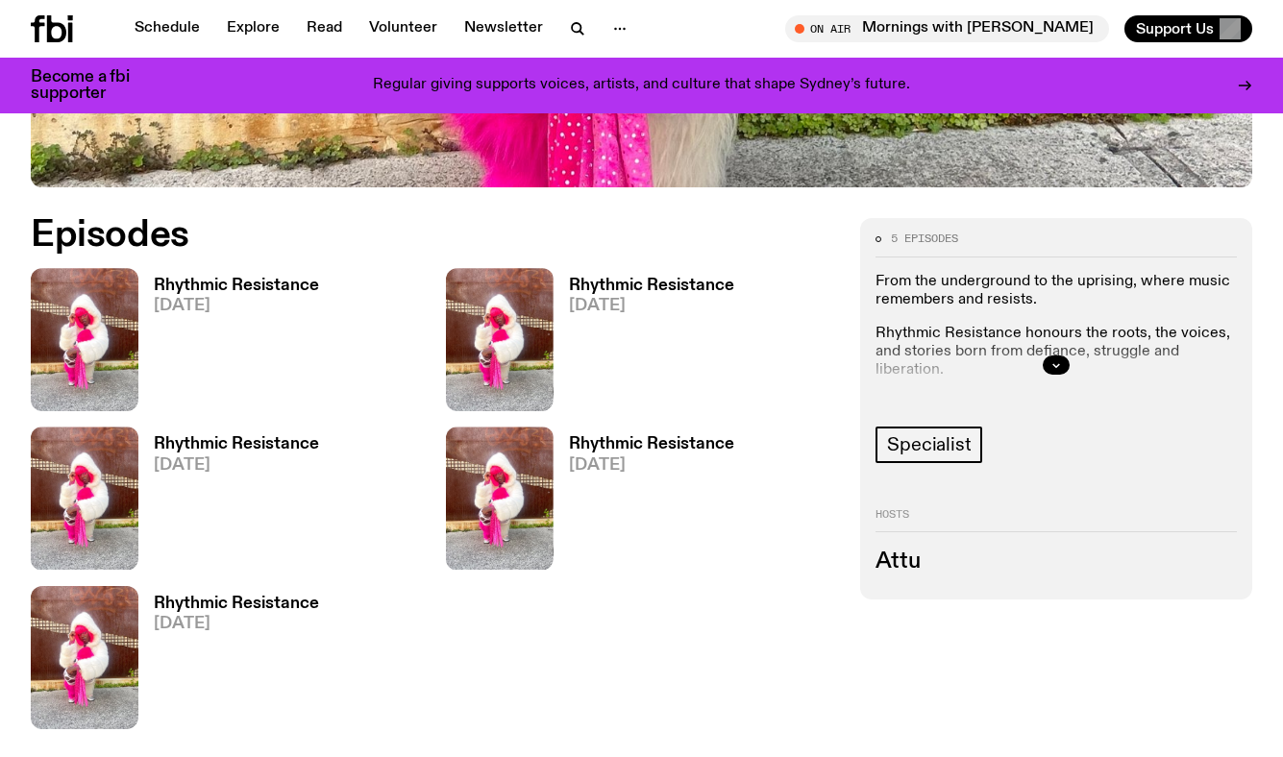
scroll to position [770, 0]
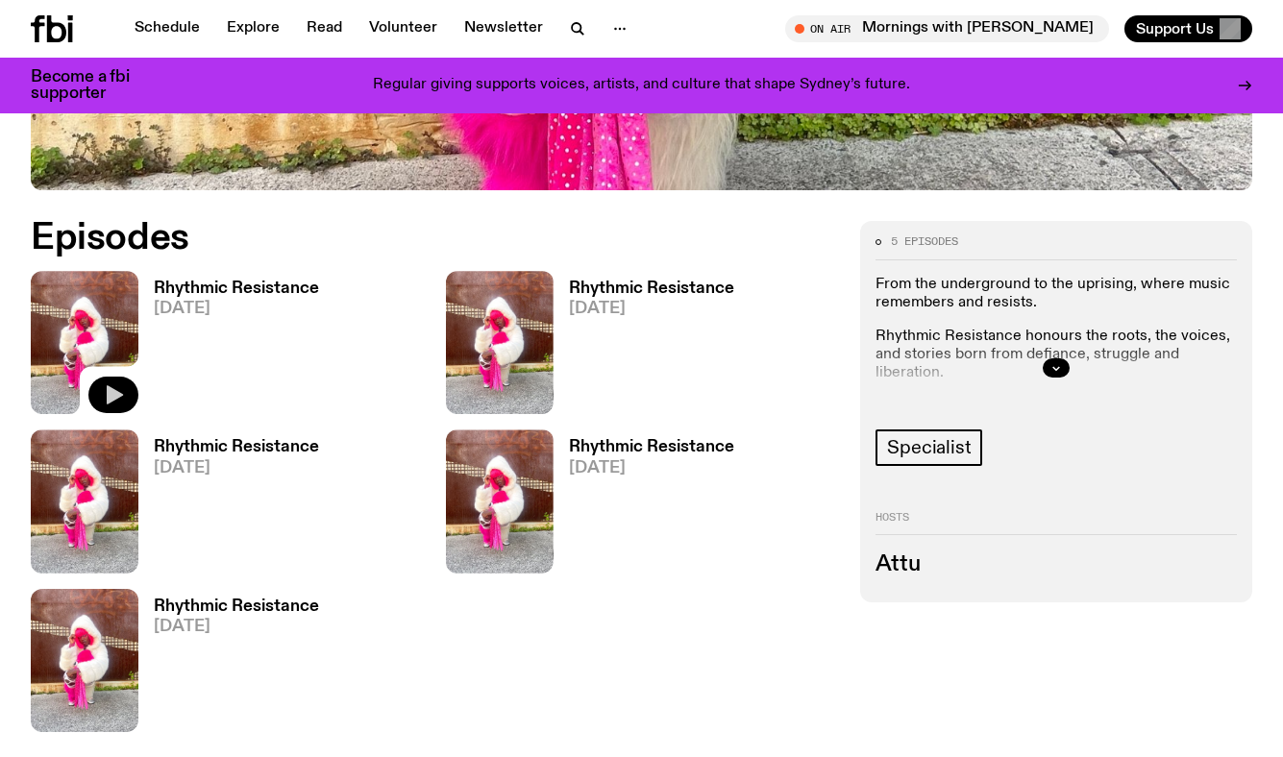
click at [111, 398] on icon "button" at bounding box center [115, 395] width 16 height 19
